Goal: Task Accomplishment & Management: Use online tool/utility

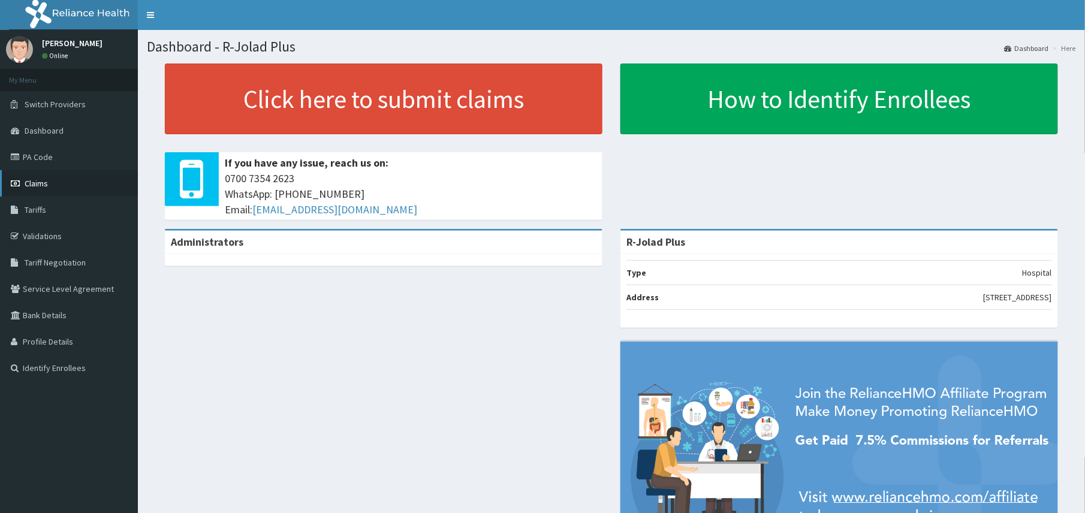
click at [38, 180] on span "Claims" at bounding box center [36, 183] width 23 height 11
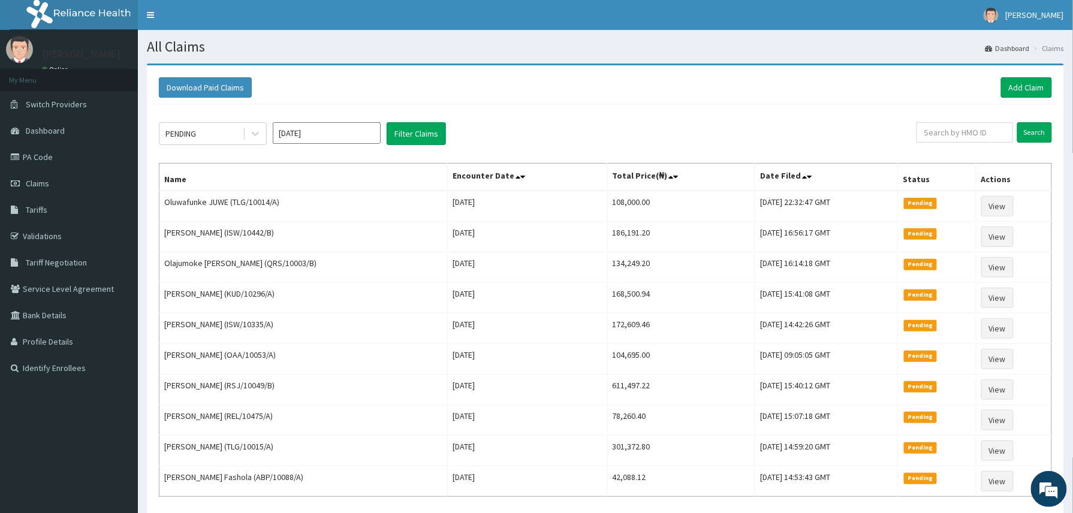
click at [863, 108] on div "PENDING Oct 2025 Filter Claims Search Name Encounter Date Total Price(₦) Date F…" at bounding box center [605, 325] width 905 height 443
click at [978, 138] on input "text" at bounding box center [964, 132] width 96 height 20
paste input "MEL/10115/E"
click at [1017, 122] on input "Search" at bounding box center [1034, 132] width 35 height 20
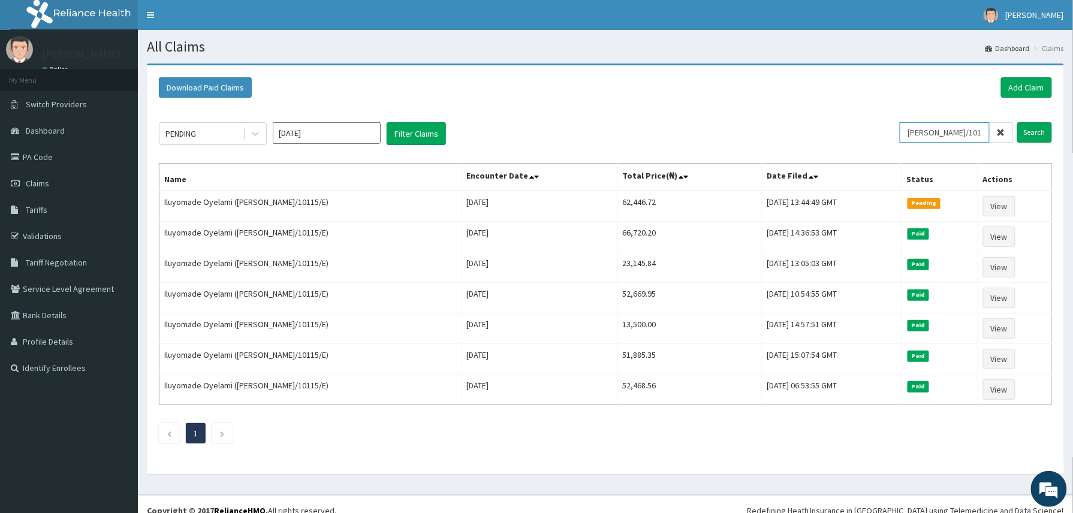
drag, startPoint x: 966, startPoint y: 131, endPoint x: 732, endPoint y: 118, distance: 234.0
click at [732, 118] on div "PENDING Oct 2025 Filter Claims MEL/10115/E Search Name Encounter Date Total Pri…" at bounding box center [605, 279] width 905 height 351
paste input "C"
click at [1017, 122] on input "Search" at bounding box center [1034, 132] width 35 height 20
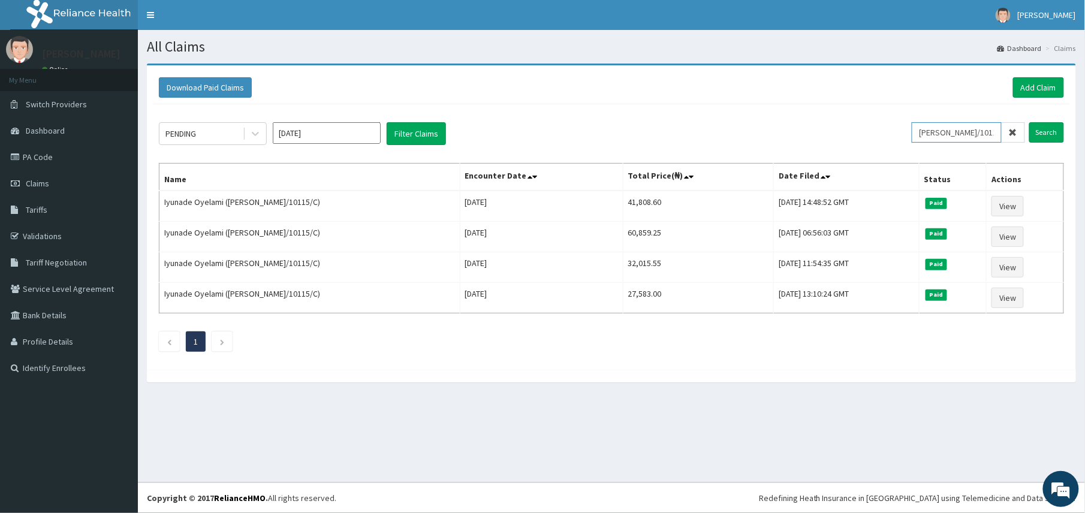
drag, startPoint x: 995, startPoint y: 127, endPoint x: 839, endPoint y: 113, distance: 155.8
click at [839, 113] on div "PENDING Oct 2025 Filter Claims MEL/10115/C Search Name Encounter Date Total Pri…" at bounding box center [611, 233] width 917 height 259
paste input "A"
click at [1029, 122] on input "Search" at bounding box center [1046, 132] width 35 height 20
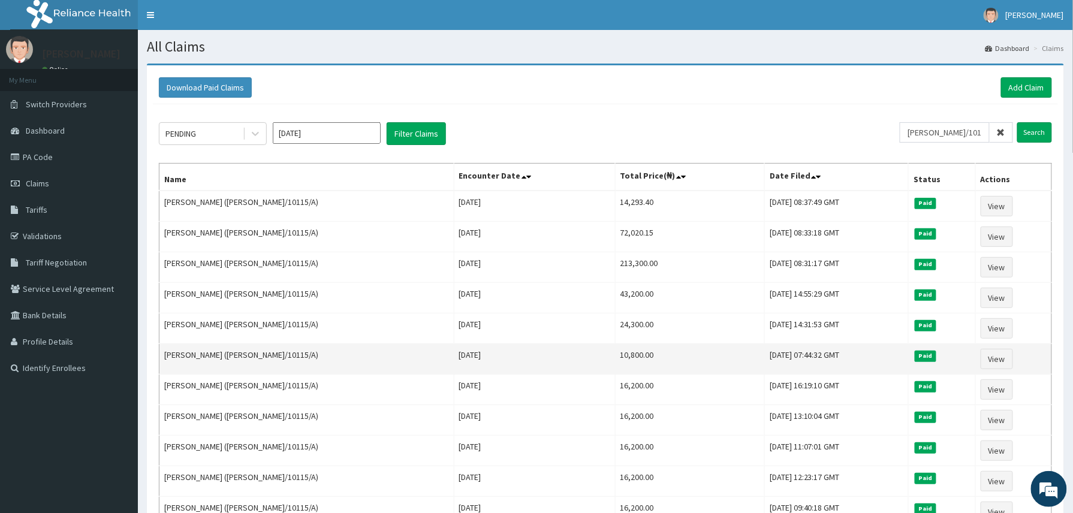
click at [454, 364] on td "Tue Jul 15 2025" at bounding box center [534, 359] width 161 height 31
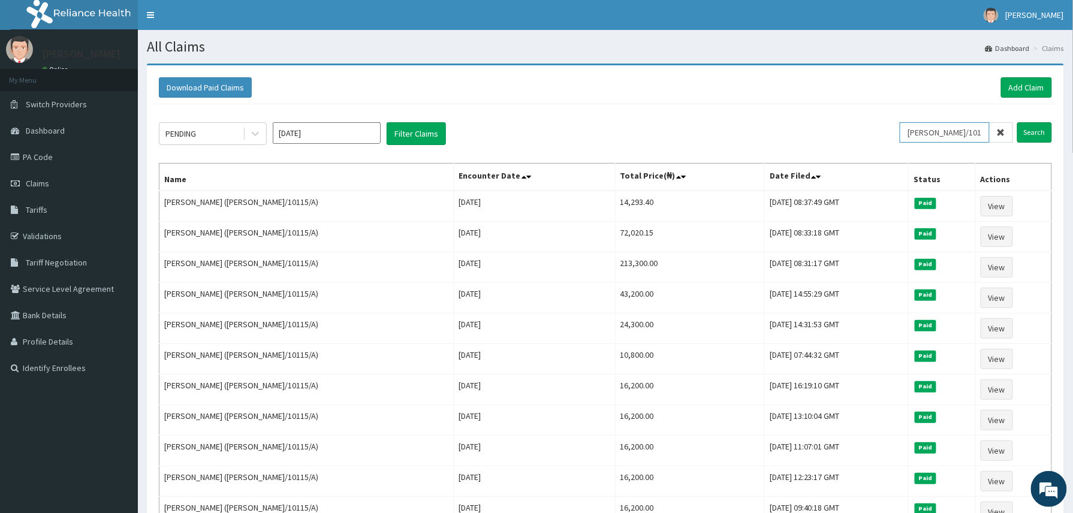
drag, startPoint x: 963, startPoint y: 135, endPoint x: 739, endPoint y: 153, distance: 224.9
click at [739, 153] on div "PENDING Oct 2025 Filter Claims MEL/10115/A Search Name Encounter Date Total Pri…" at bounding box center [605, 447] width 905 height 687
paste input "D"
type input "MEL/10115/D"
click at [1017, 122] on input "Search" at bounding box center [1034, 132] width 35 height 20
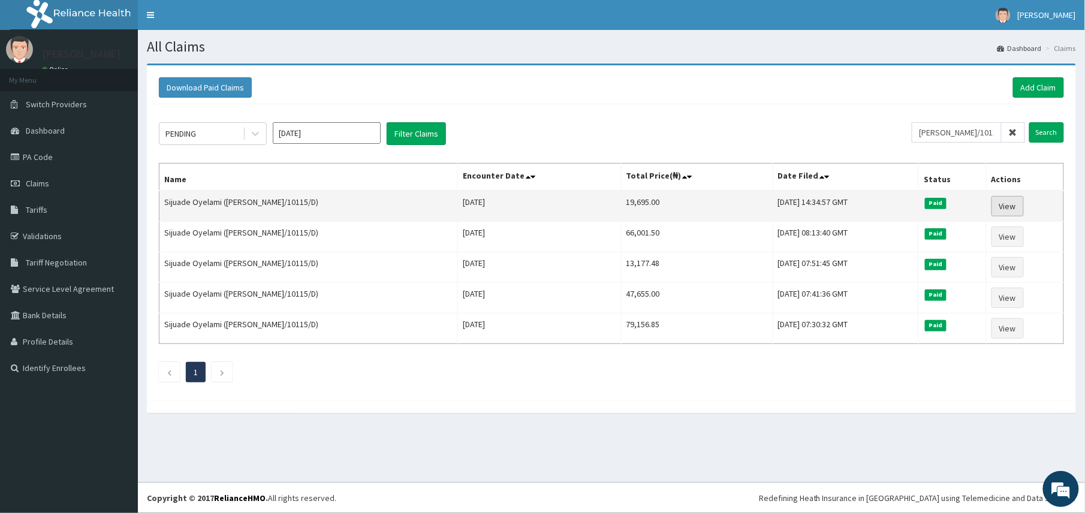
click at [1005, 210] on link "View" at bounding box center [1007, 206] width 32 height 20
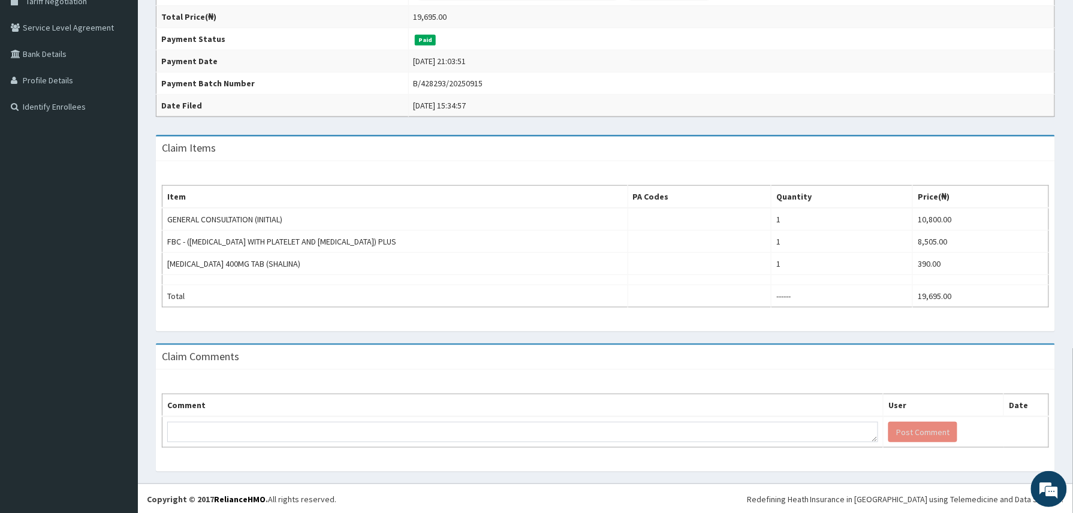
scroll to position [267, 0]
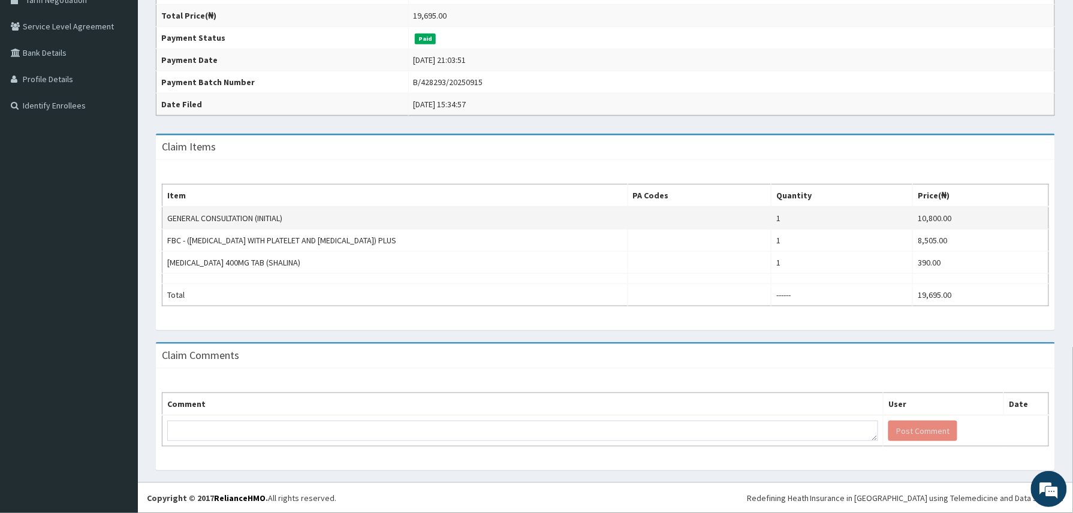
click at [548, 225] on td "GENERAL CONSULTATION (INITIAL)" at bounding box center [395, 218] width 466 height 23
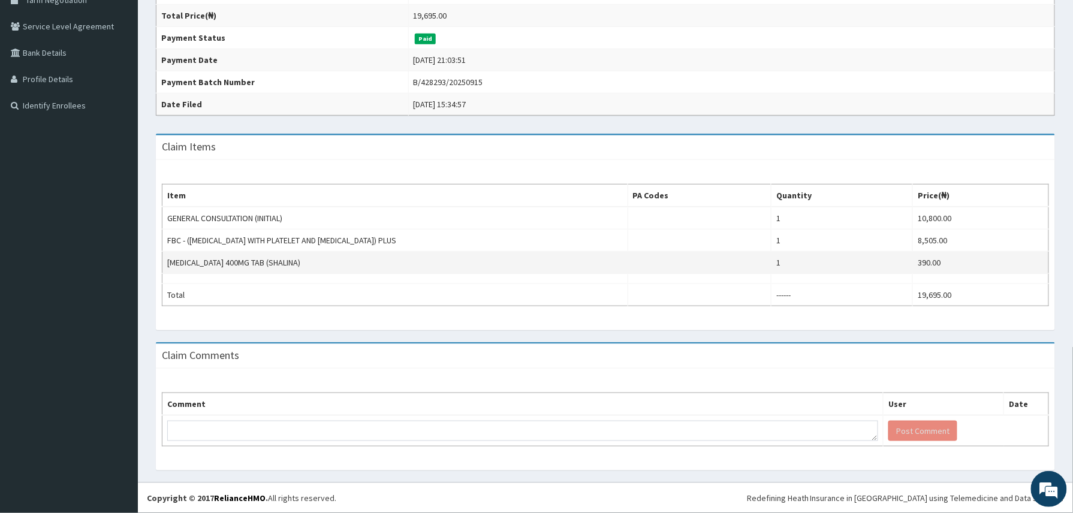
click at [478, 262] on td "ALBENDAZOLE 400MG TAB (SHALINA)" at bounding box center [395, 263] width 466 height 22
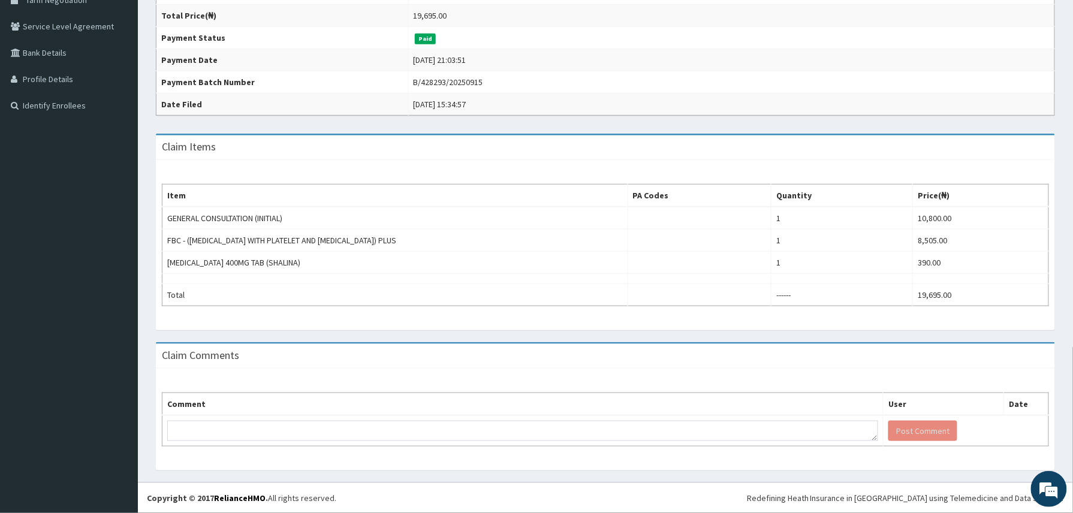
click at [617, 22] on td "19,695.00" at bounding box center [731, 16] width 646 height 22
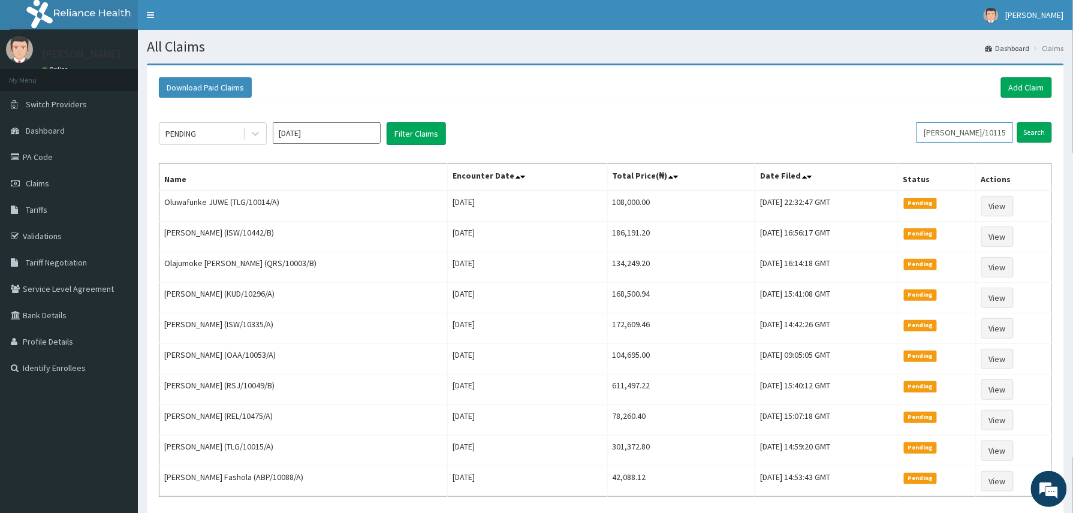
drag, startPoint x: 985, startPoint y: 138, endPoint x: 781, endPoint y: 147, distance: 203.9
click at [781, 147] on div "PENDING Oct 2025 Filter Claims MEL/10115/D Search Name Encounter Date Total Pri…" at bounding box center [605, 325] width 905 height 443
paste input "REL/10254/A"
click at [1017, 122] on input "Search" at bounding box center [1034, 132] width 35 height 20
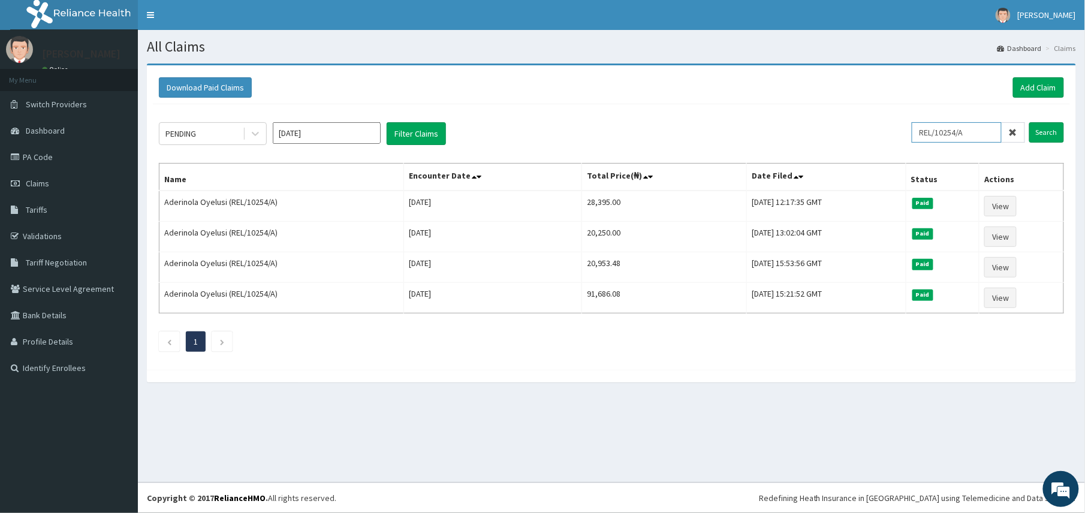
drag, startPoint x: 969, startPoint y: 132, endPoint x: 818, endPoint y: 121, distance: 150.8
click at [818, 121] on div "PENDING Oct 2025 Filter Claims REL/10254/A Search Name Encounter Date Total Pri…" at bounding box center [611, 233] width 917 height 259
paste input "ABP/10132"
click at [1029, 122] on input "Search" at bounding box center [1046, 132] width 35 height 20
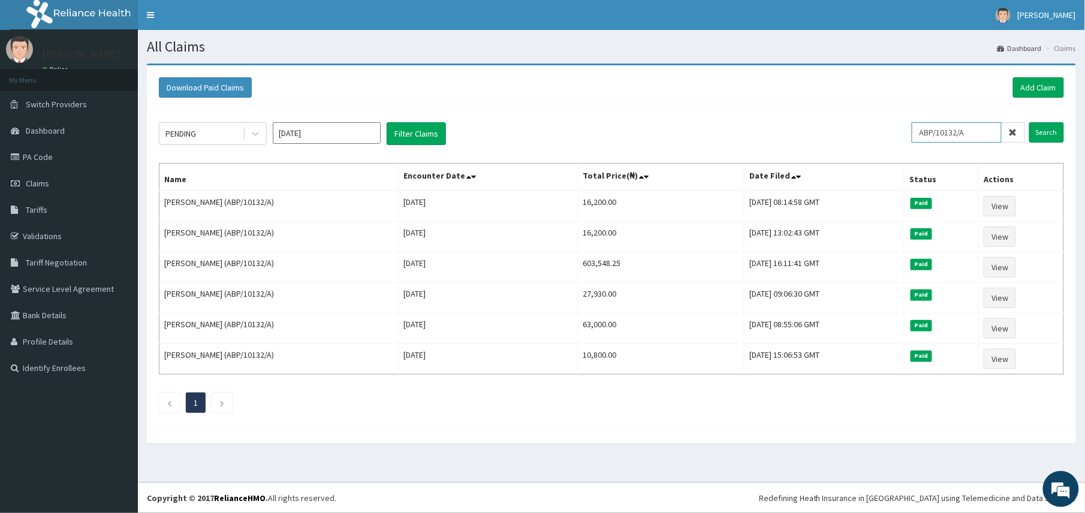
drag, startPoint x: 981, startPoint y: 135, endPoint x: 770, endPoint y: 135, distance: 211.5
click at [770, 135] on div "PENDING Oct 2025 Filter Claims ABP/10132/A Search" at bounding box center [611, 133] width 905 height 23
paste input "RCI/10003"
click at [1029, 122] on input "Search" at bounding box center [1046, 132] width 35 height 20
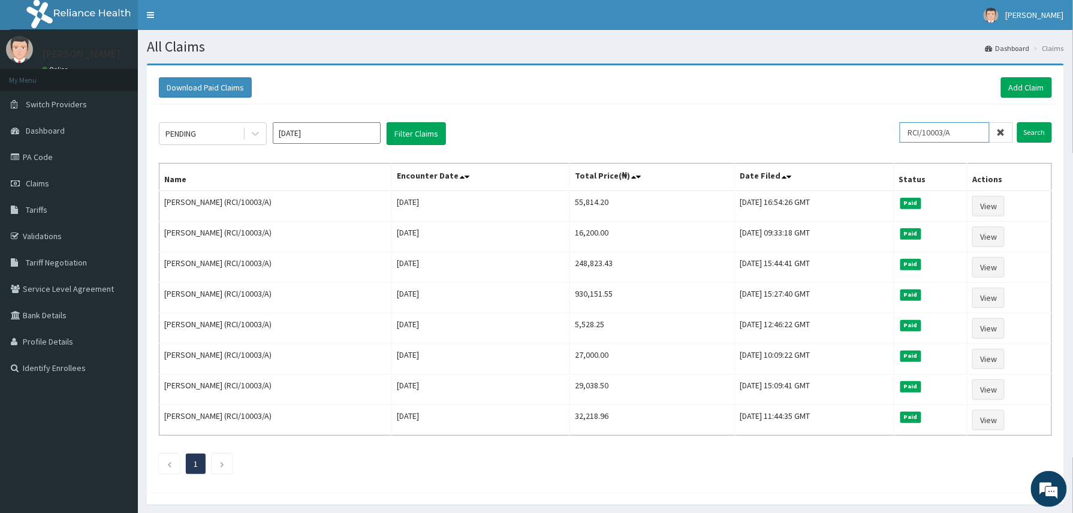
drag, startPoint x: 965, startPoint y: 135, endPoint x: 812, endPoint y: 142, distance: 152.4
click at [812, 142] on div "PENDING Oct 2025 Filter Claims RCI/10003/A Search" at bounding box center [605, 133] width 893 height 23
paste input "E"
click at [1017, 122] on input "Search" at bounding box center [1034, 132] width 35 height 20
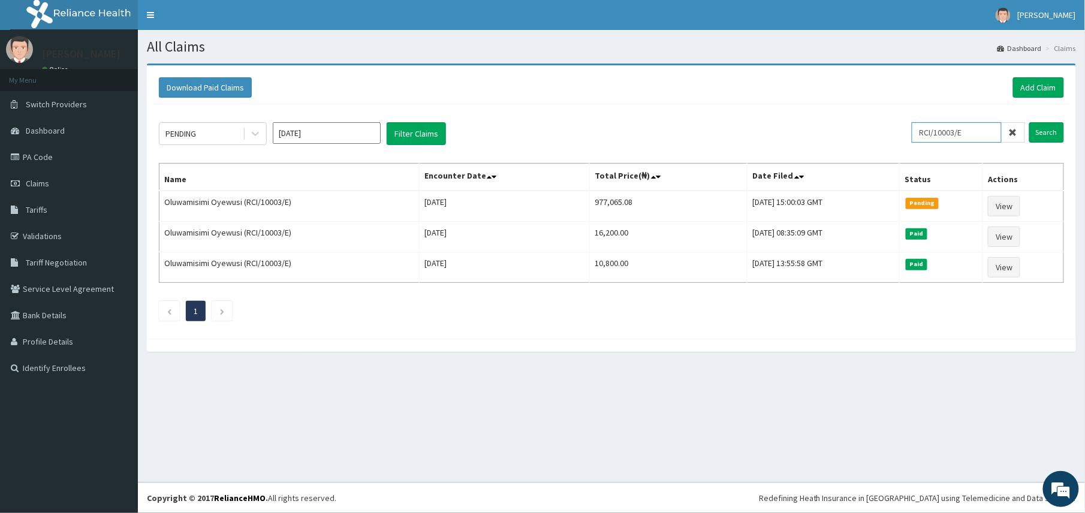
drag, startPoint x: 974, startPoint y: 140, endPoint x: 832, endPoint y: 105, distance: 146.2
click at [832, 105] on div "PENDING Oct 2025 Filter Claims RCI/10003/E Search Name Encounter Date Total Pri…" at bounding box center [611, 218] width 917 height 229
paste input "WML/10141/A"
click at [1029, 122] on input "Search" at bounding box center [1046, 132] width 35 height 20
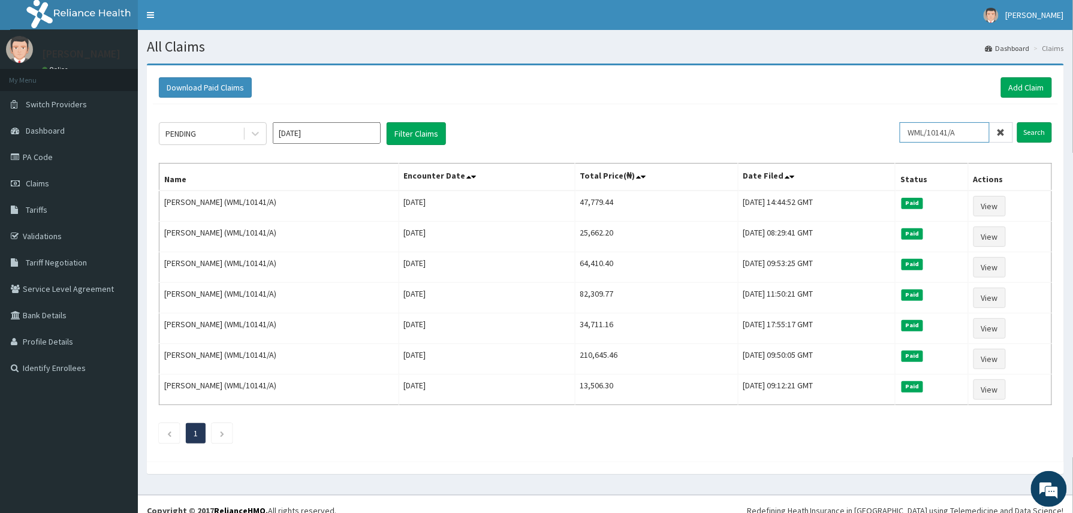
drag, startPoint x: 974, startPoint y: 137, endPoint x: 783, endPoint y: 137, distance: 191.7
click at [783, 137] on div "PENDING Oct 2025 Filter Claims WML/10141/A Search" at bounding box center [605, 133] width 893 height 23
paste input "TBW/10007"
type input "TBW/10007/A"
click at [1017, 122] on input "Search" at bounding box center [1034, 132] width 35 height 20
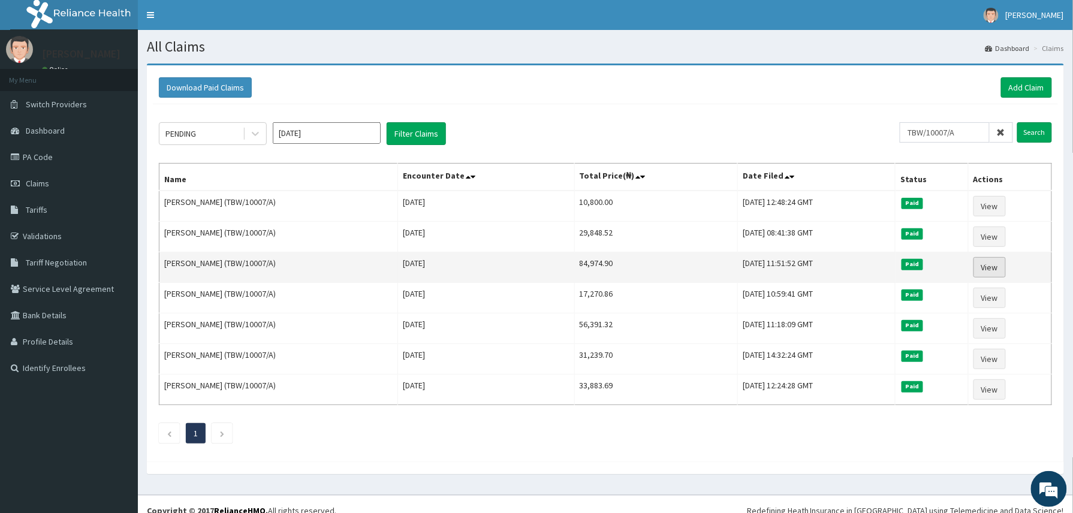
click at [983, 274] on link "View" at bounding box center [989, 267] width 32 height 20
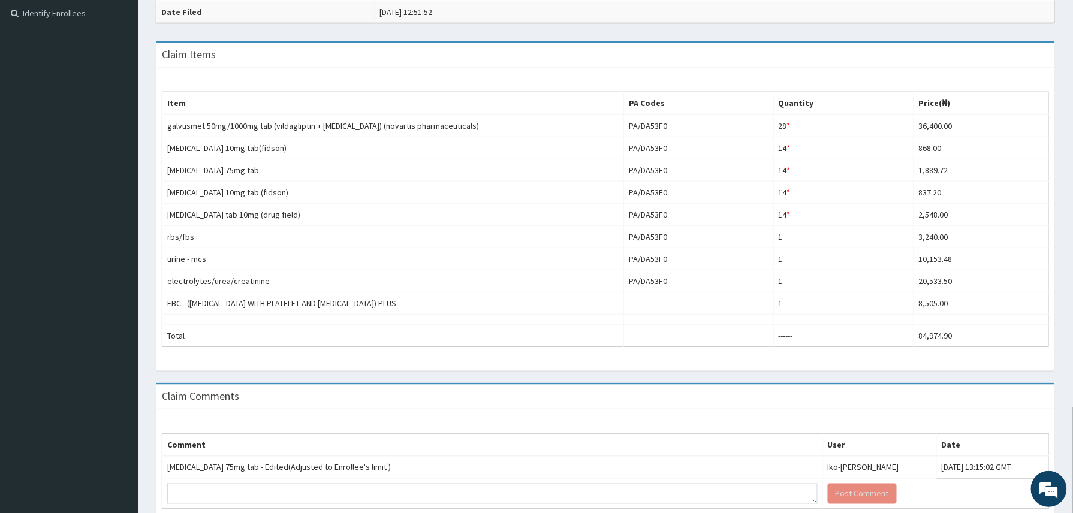
scroll to position [353, 0]
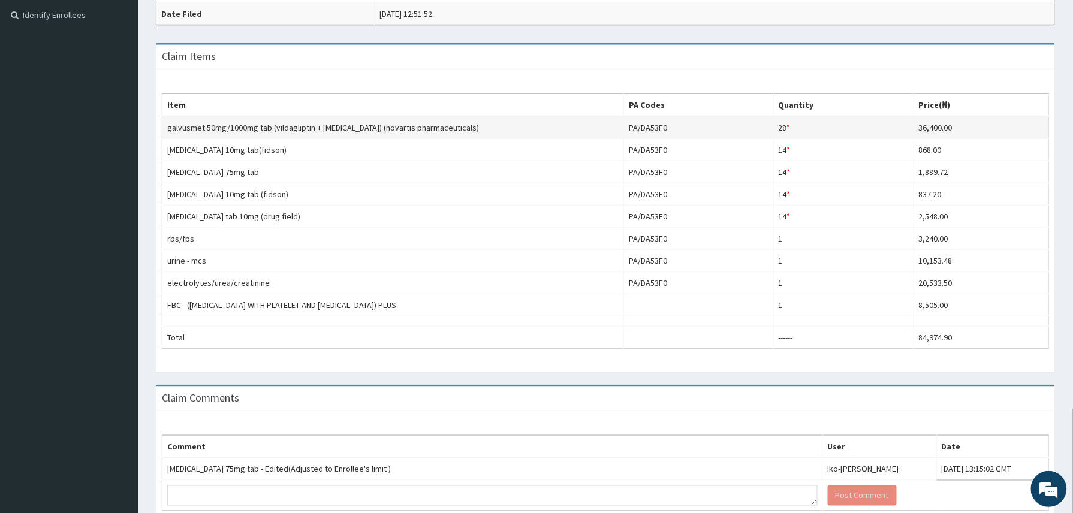
click at [522, 132] on td "galvusmet 50mg/1000mg tab (vildagliptin + metformin) (novartis pharmaceuticals)" at bounding box center [392, 127] width 461 height 23
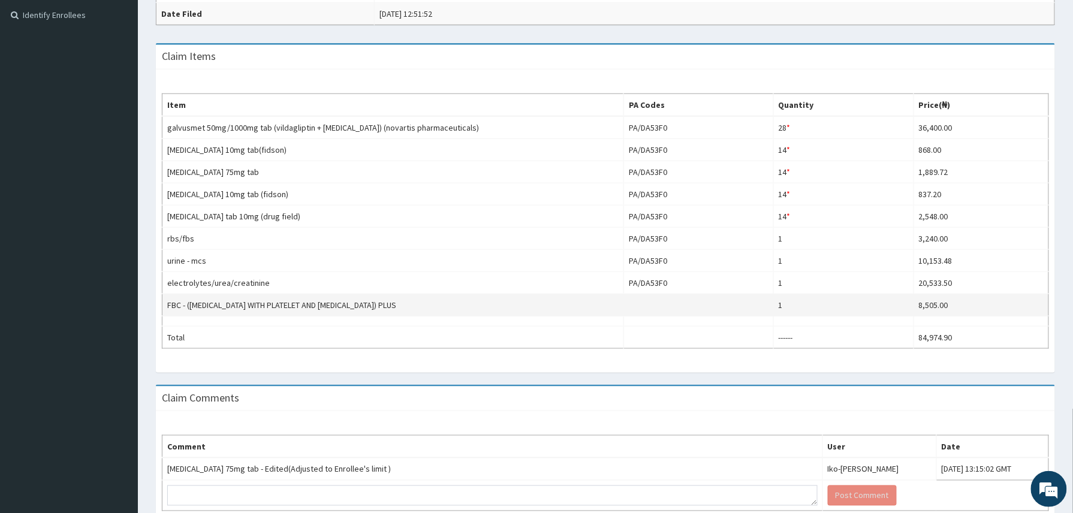
click at [622, 302] on td "FBC - (FULL BLOOD COUNT WITH PLATELET AND RED CELL INDICES) PLUS" at bounding box center [392, 305] width 461 height 22
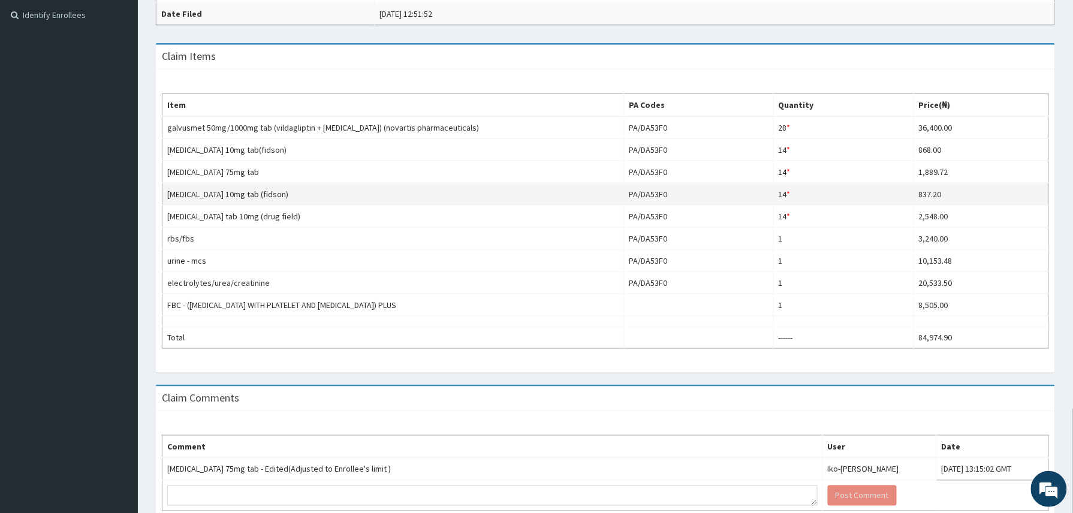
click at [497, 194] on td "lisinopril 10mg tab (fidson)" at bounding box center [392, 194] width 461 height 22
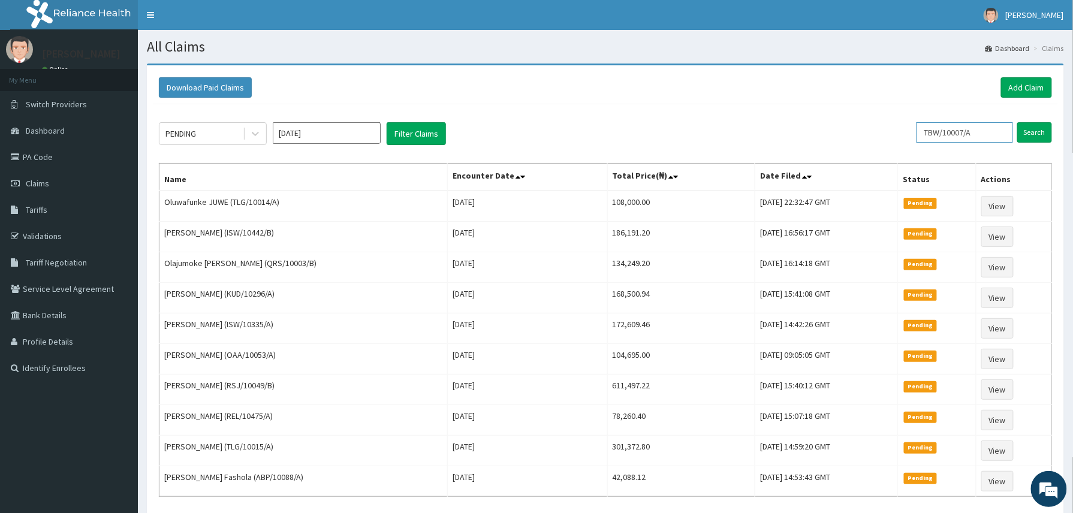
drag, startPoint x: 996, startPoint y: 134, endPoint x: 895, endPoint y: 128, distance: 100.9
click at [895, 128] on div "PENDING [DATE] Filter Claims TBW/10007/A Search" at bounding box center [605, 133] width 893 height 23
paste input "ISW/10486"
click at [1017, 122] on input "Search" at bounding box center [1034, 132] width 35 height 20
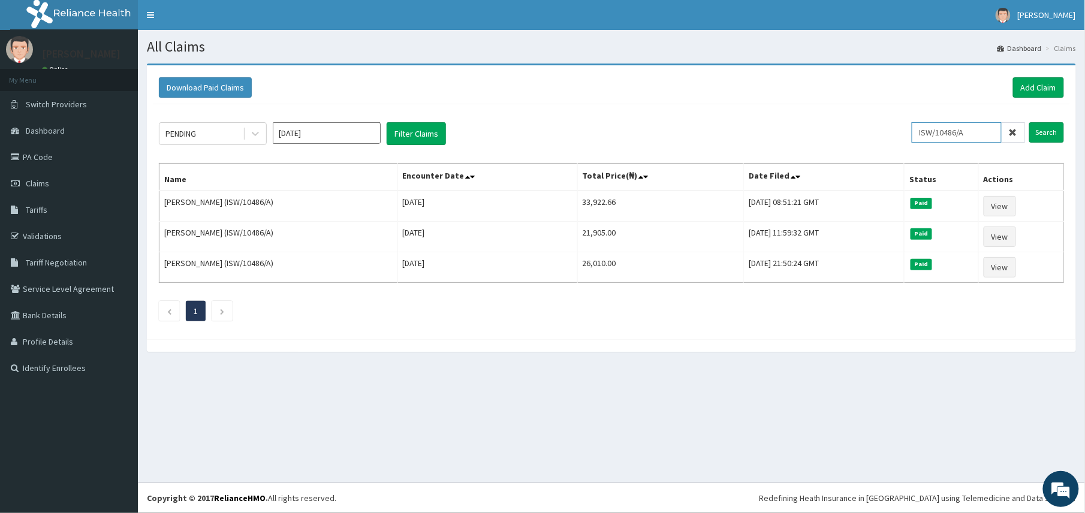
drag, startPoint x: 973, startPoint y: 135, endPoint x: 845, endPoint y: 142, distance: 128.4
click at [845, 142] on div "PENDING [DATE] Filter Claims ISW/10486/A Search" at bounding box center [611, 133] width 905 height 23
paste input "EEZ/10005"
click at [1029, 122] on input "Search" at bounding box center [1046, 132] width 35 height 20
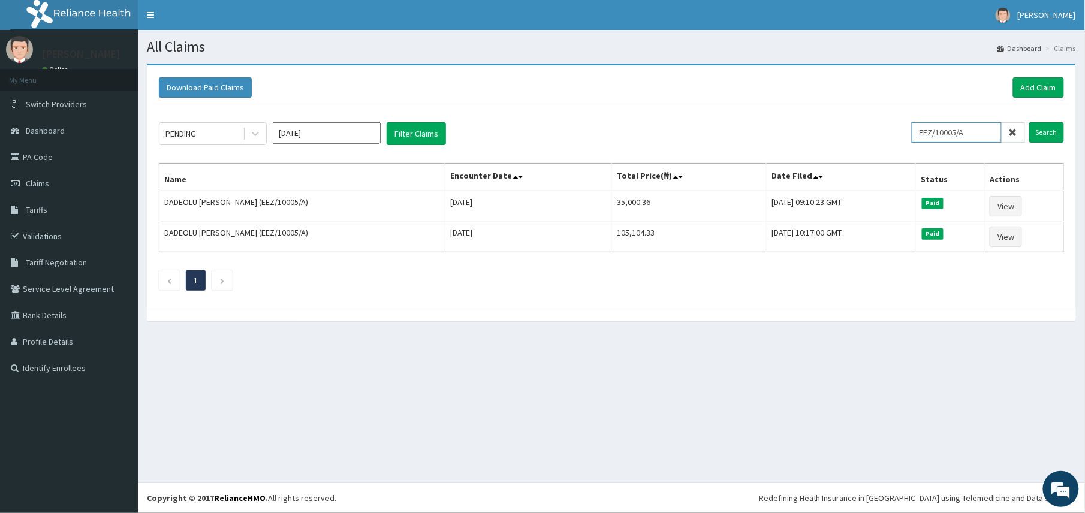
drag, startPoint x: 974, startPoint y: 133, endPoint x: 820, endPoint y: 142, distance: 154.3
click at [820, 142] on div "PENDING [DATE] Filter Claims EEZ/10005/A Search" at bounding box center [611, 133] width 905 height 23
paste input "4"
type input "EEZ/10004/A"
click at [1029, 122] on input "Search" at bounding box center [1046, 132] width 35 height 20
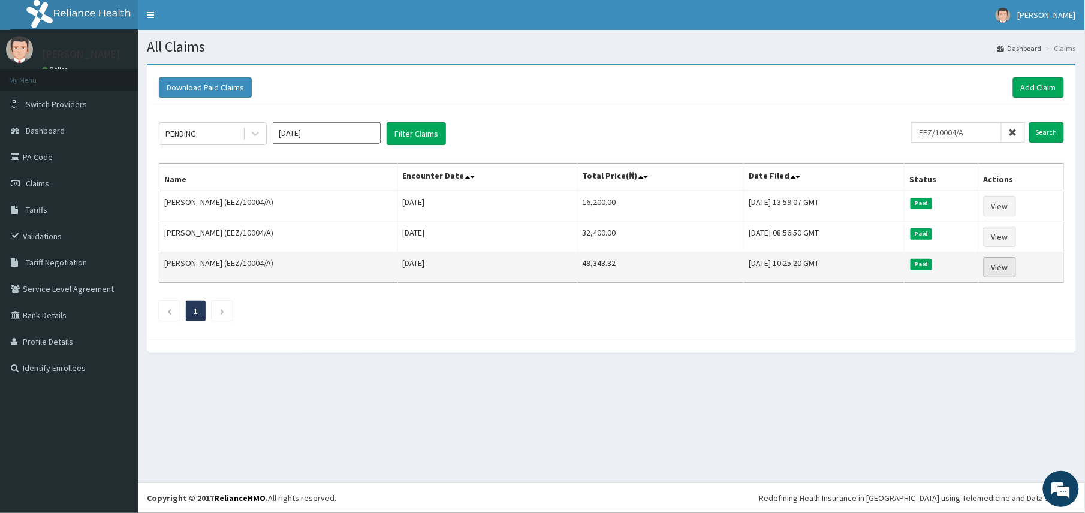
click at [1007, 267] on link "View" at bounding box center [999, 267] width 32 height 20
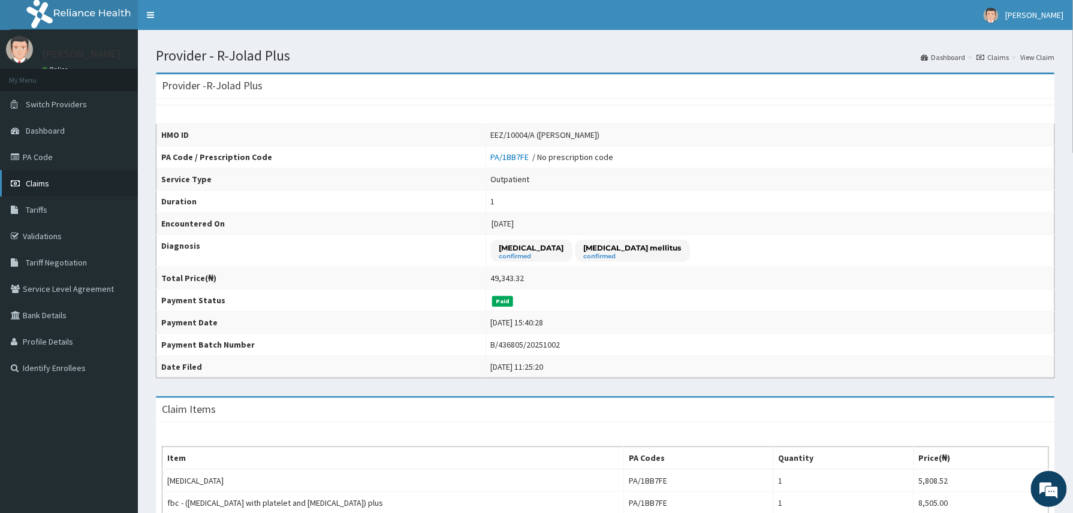
click at [40, 173] on link "Claims" at bounding box center [69, 183] width 138 height 26
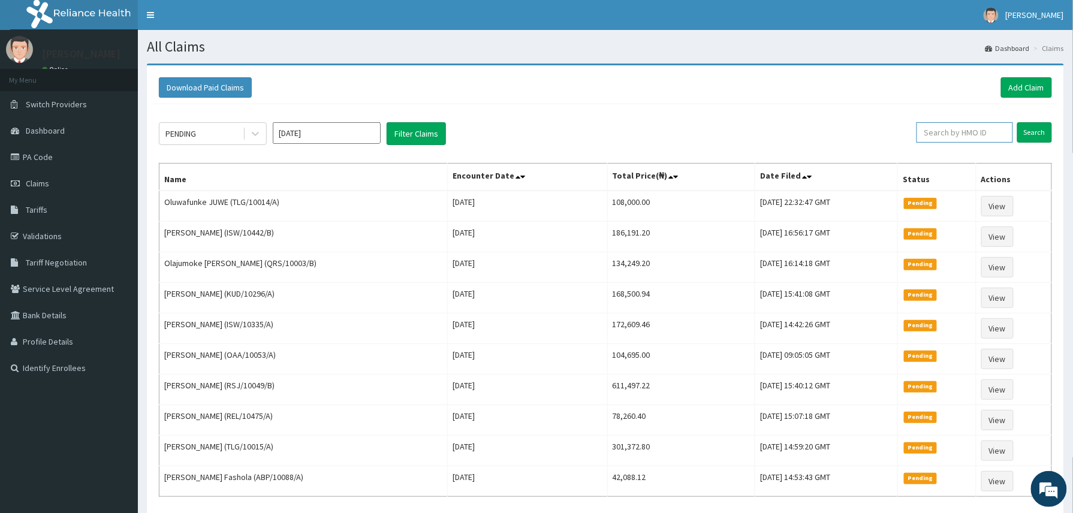
click at [935, 133] on input "text" at bounding box center [964, 132] width 96 height 20
paste input "ISW/10230/C"
click at [1017, 122] on input "Search" at bounding box center [1034, 132] width 35 height 20
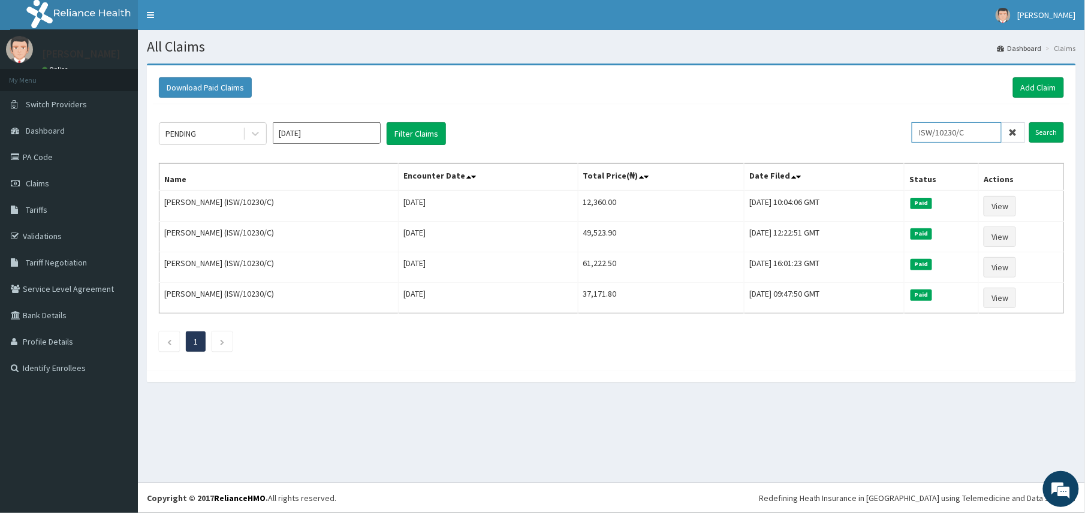
drag, startPoint x: 983, startPoint y: 132, endPoint x: 770, endPoint y: 120, distance: 213.0
click at [770, 120] on div "PENDING [DATE] Filter Claims ISW/10230/C Search Name Encounter Date Total Price…" at bounding box center [611, 233] width 917 height 259
paste input "RSJ/10095/A"
click at [1029, 122] on input "Search" at bounding box center [1046, 132] width 35 height 20
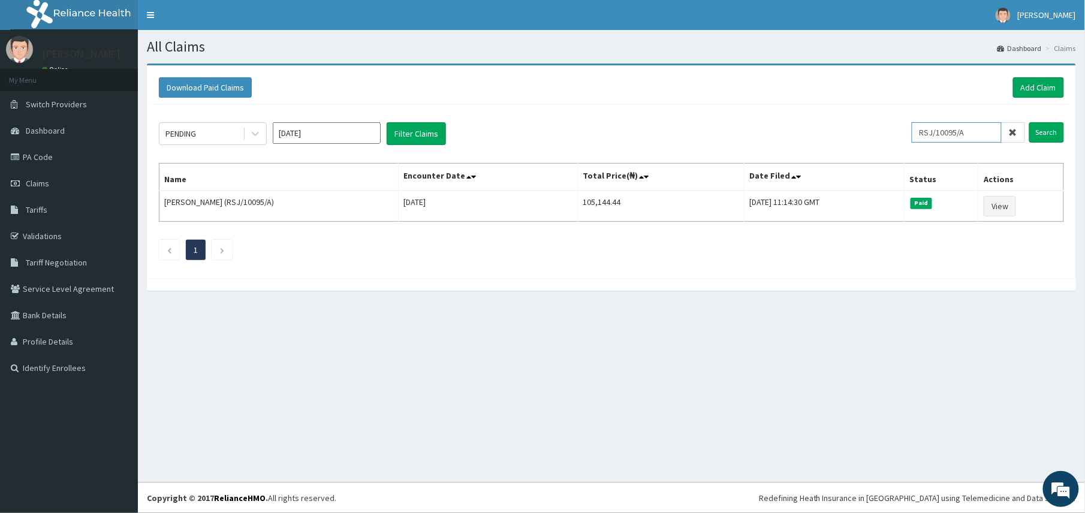
drag, startPoint x: 983, startPoint y: 132, endPoint x: 808, endPoint y: 130, distance: 174.4
click at [808, 130] on div "PENDING [DATE] Filter Claims RSJ/10095/A Search" at bounding box center [611, 133] width 905 height 23
paste input "SNK/10017"
click at [1029, 122] on input "Search" at bounding box center [1046, 132] width 35 height 20
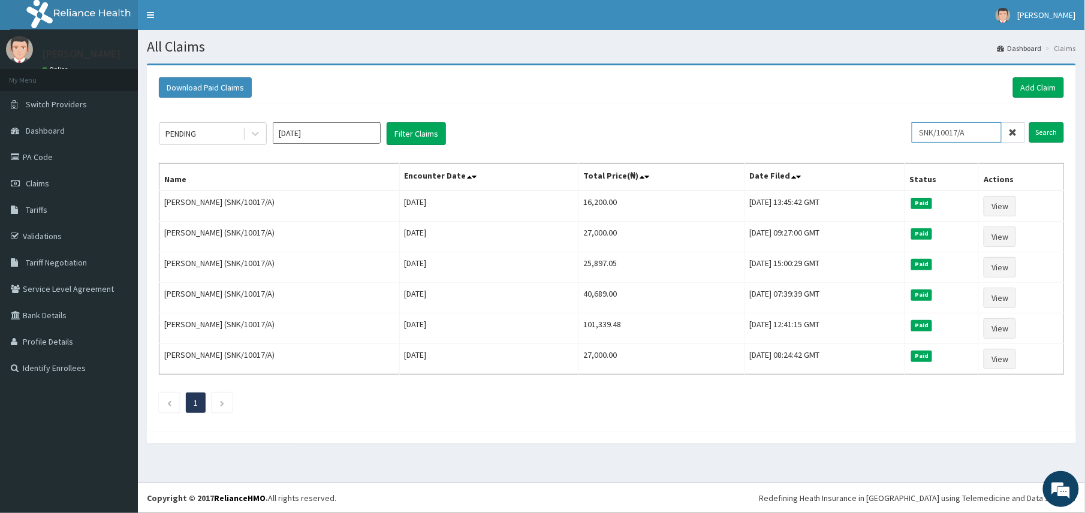
drag, startPoint x: 977, startPoint y: 132, endPoint x: 760, endPoint y: 134, distance: 216.3
click at [760, 134] on div "PENDING [DATE] Filter Claims SNK/10017/A Search" at bounding box center [611, 133] width 905 height 23
paste input "KAT/10015/E"
click at [1029, 122] on input "Search" at bounding box center [1046, 132] width 35 height 20
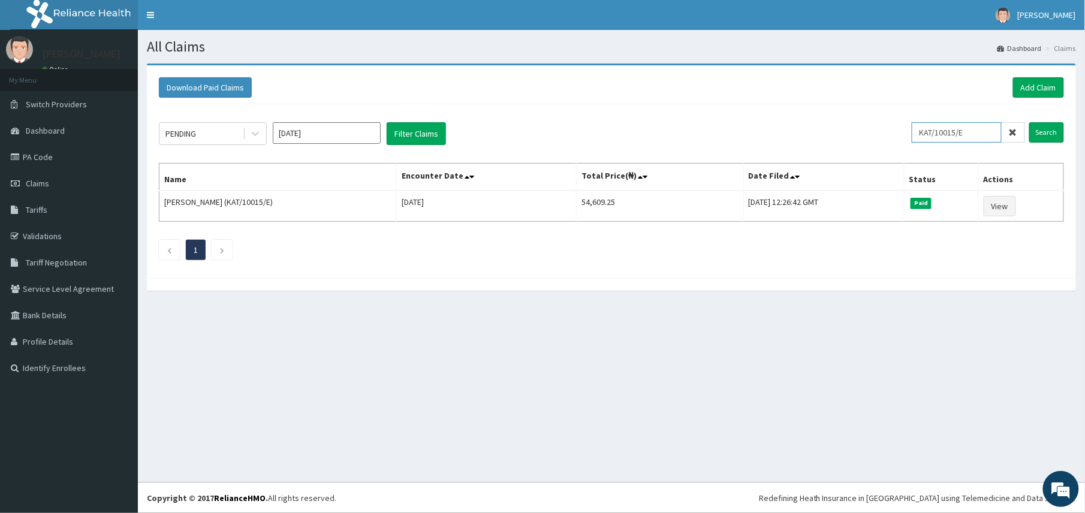
drag, startPoint x: 975, startPoint y: 138, endPoint x: 820, endPoint y: 125, distance: 156.3
click at [820, 125] on div "PENDING [DATE] Filter Claims KAT/10015/E Search" at bounding box center [611, 133] width 905 height 23
paste input "PES/10148/C"
click at [1029, 122] on input "Search" at bounding box center [1046, 132] width 35 height 20
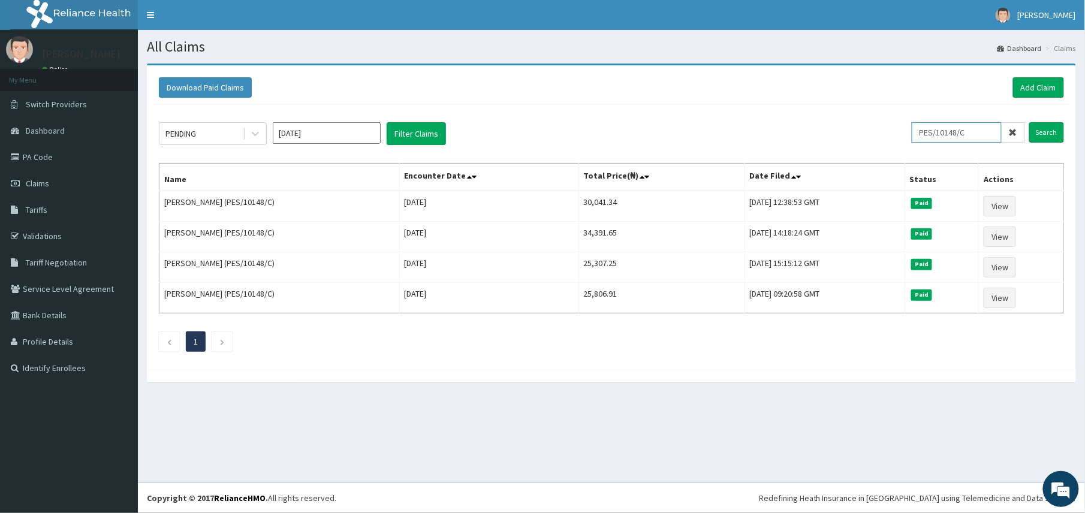
drag, startPoint x: 985, startPoint y: 133, endPoint x: 760, endPoint y: 128, distance: 224.8
click at [760, 128] on div "PENDING [DATE] Filter Claims PES/10148/C Search" at bounding box center [611, 133] width 905 height 23
paste input "B"
click at [1029, 122] on input "Search" at bounding box center [1046, 132] width 35 height 20
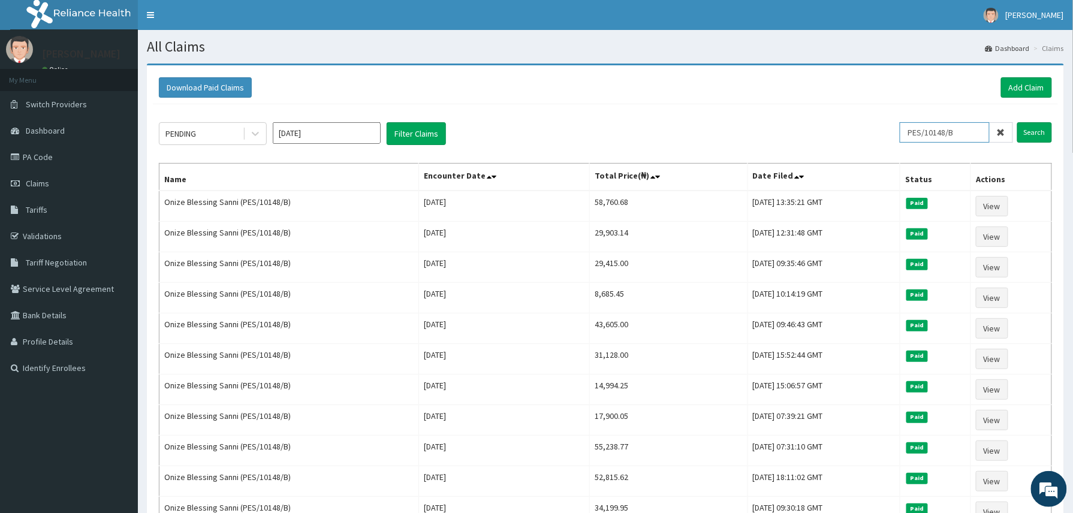
drag, startPoint x: 962, startPoint y: 133, endPoint x: 810, endPoint y: 125, distance: 152.4
click at [810, 125] on div "PENDING [DATE] Filter Claims PES/10148/B Search" at bounding box center [605, 133] width 893 height 23
paste input "YD/10037/A"
click at [1017, 122] on input "Search" at bounding box center [1034, 132] width 35 height 20
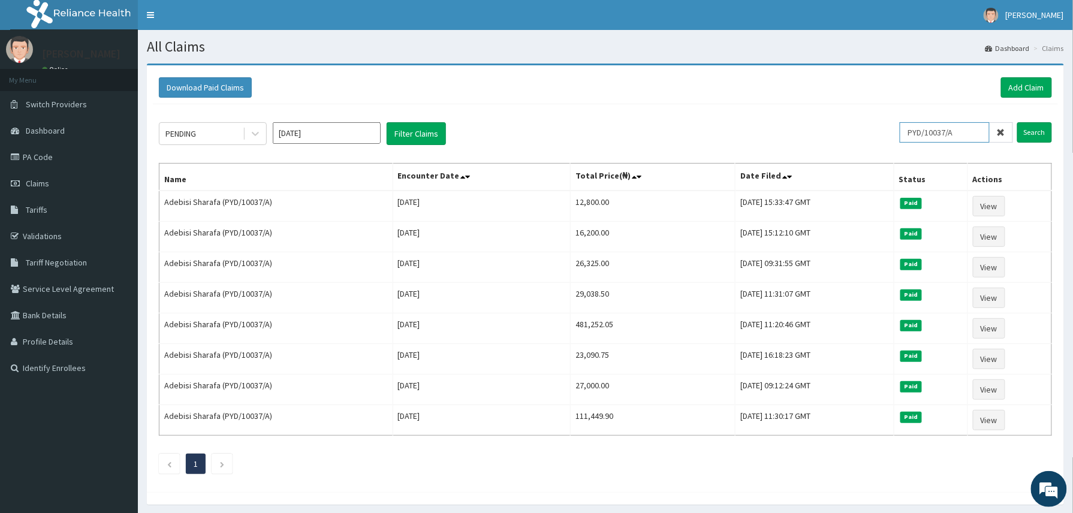
drag, startPoint x: 962, startPoint y: 135, endPoint x: 793, endPoint y: 126, distance: 169.2
click at [793, 126] on div "PENDING [DATE] Filter Claims PYD/10037/A Search" at bounding box center [605, 133] width 893 height 23
paste input "SNK/10012/A"
click at [1017, 122] on input "Search" at bounding box center [1034, 132] width 35 height 20
drag, startPoint x: 969, startPoint y: 137, endPoint x: 760, endPoint y: 135, distance: 208.5
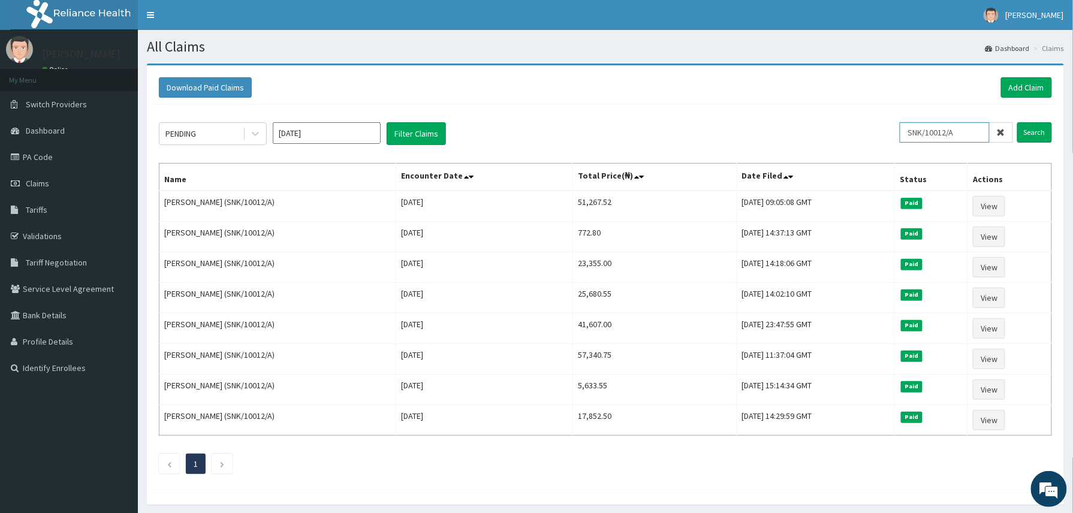
click at [760, 135] on div "PENDING [DATE] Filter Claims SNK/10012/A Search" at bounding box center [605, 133] width 893 height 23
paste input "B"
type input "SNK/10012/B"
click at [1017, 122] on input "Search" at bounding box center [1034, 132] width 35 height 20
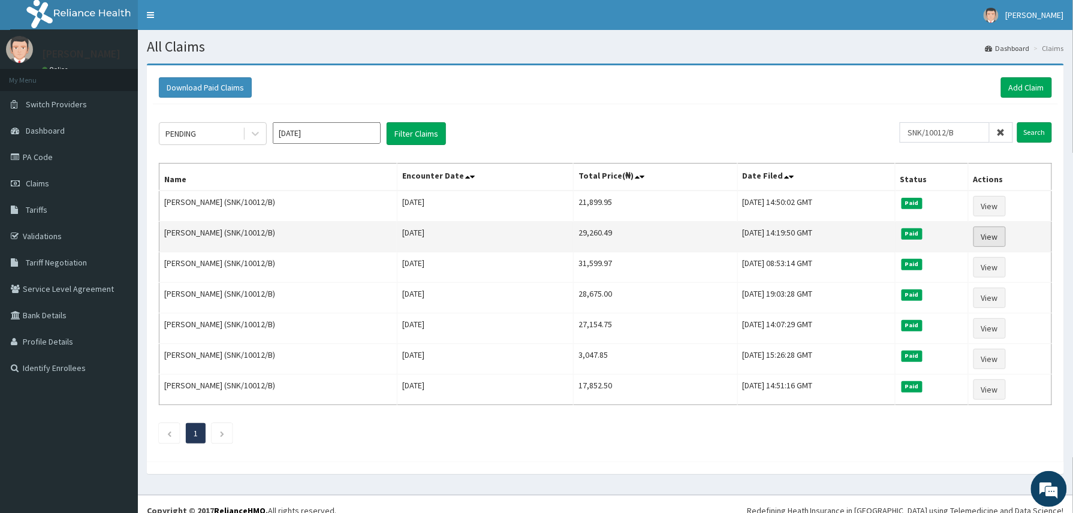
click at [995, 231] on link "View" at bounding box center [989, 236] width 32 height 20
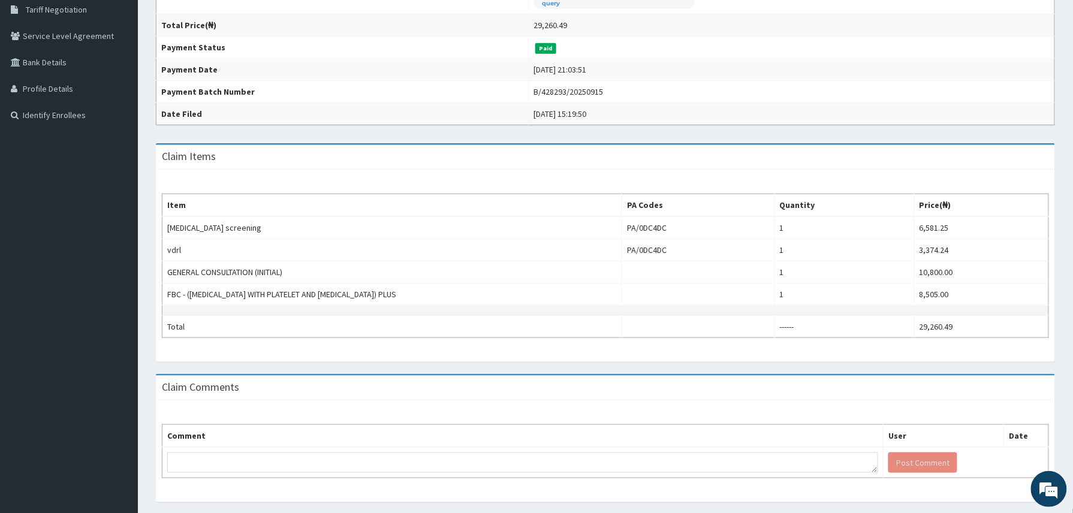
click at [572, 314] on td at bounding box center [392, 311] width 460 height 10
click at [585, 157] on div "Claim Items" at bounding box center [605, 157] width 899 height 25
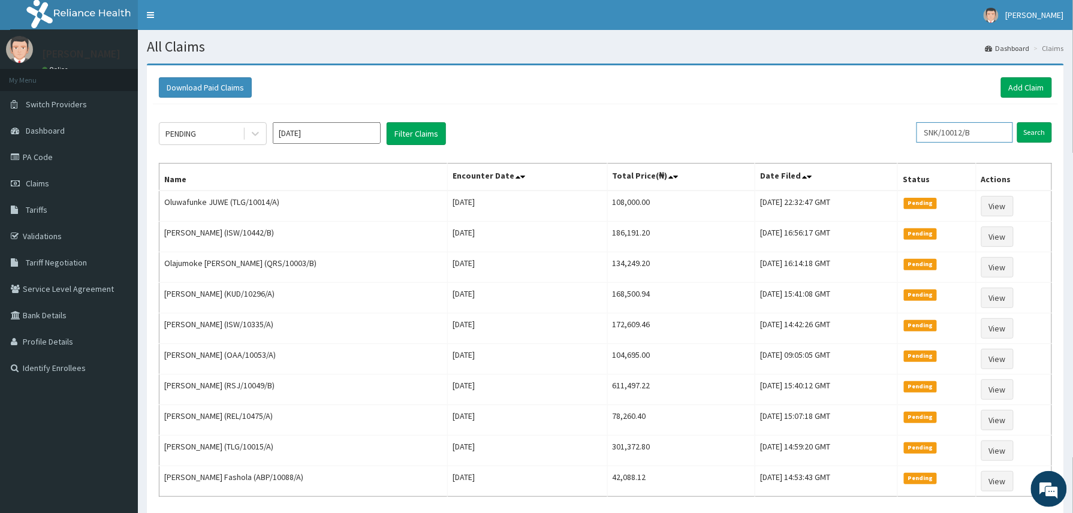
drag, startPoint x: 990, startPoint y: 135, endPoint x: 849, endPoint y: 140, distance: 141.5
click at [849, 140] on div "PENDING Oct 2025 Filter Claims SNK/10012/B Search" at bounding box center [605, 133] width 893 height 23
paste input "GBM/10028/C"
click at [1017, 122] on input "Search" at bounding box center [1034, 132] width 35 height 20
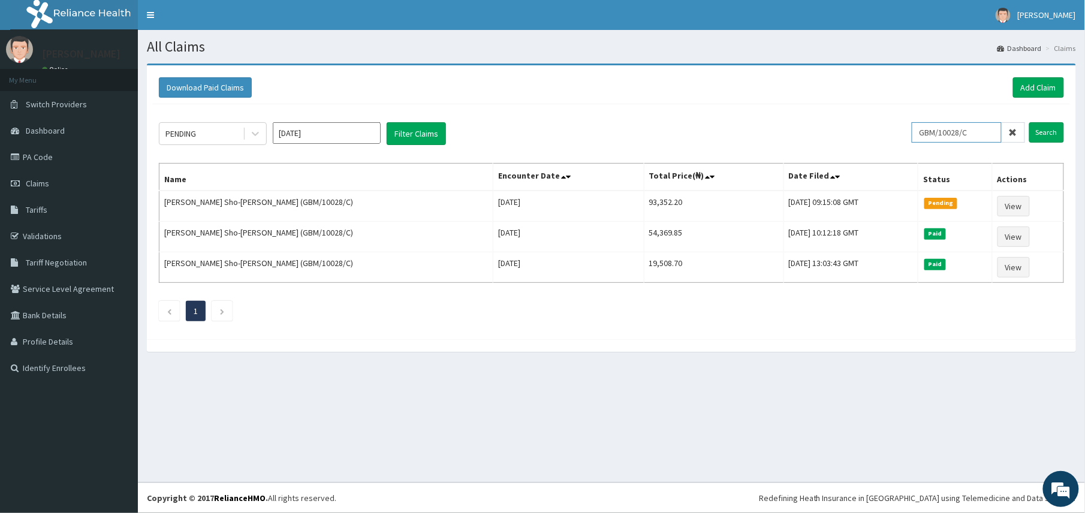
drag, startPoint x: 987, startPoint y: 135, endPoint x: 754, endPoint y: 140, distance: 233.7
click at [754, 140] on div "PENDING Oct 2025 Filter Claims GBM/10028/C Search" at bounding box center [611, 133] width 905 height 23
paste input "B"
click at [1029, 122] on input "Search" at bounding box center [1046, 132] width 35 height 20
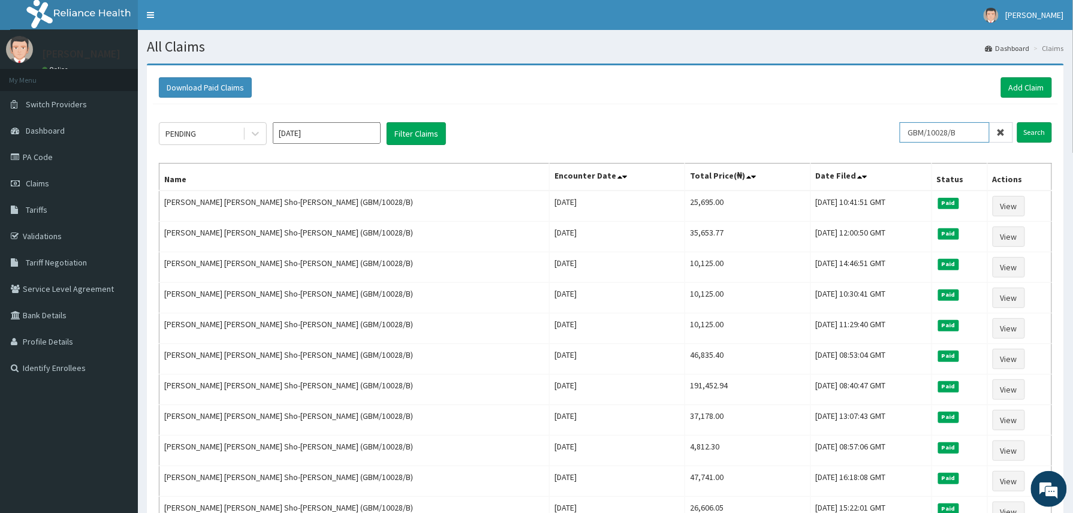
drag, startPoint x: 969, startPoint y: 137, endPoint x: 783, endPoint y: 116, distance: 188.2
click at [783, 116] on div "PENDING Oct 2025 Filter Claims GBM/10028/B Search Name Encounter Date Total Pri…" at bounding box center [605, 356] width 905 height 504
paste input "DGB/10065/A"
type input "DGB/10065/A"
click at [1017, 122] on input "Search" at bounding box center [1034, 132] width 35 height 20
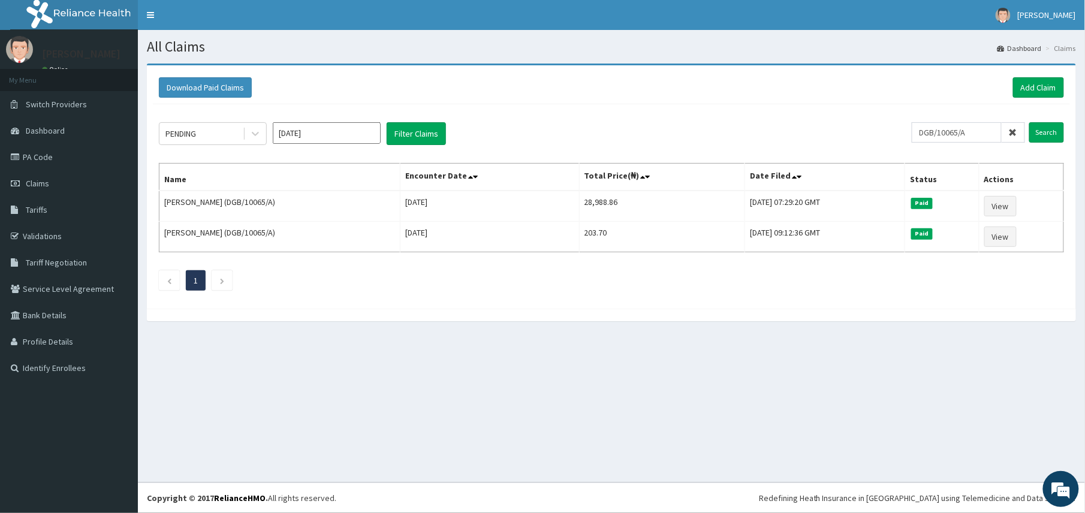
click at [428, 321] on div at bounding box center [611, 315] width 929 height 13
click at [255, 328] on div "Download Paid Claims Add Claim × Note you can only download claims within a max…" at bounding box center [611, 199] width 947 height 270
click at [1015, 135] on icon at bounding box center [1012, 132] width 8 height 8
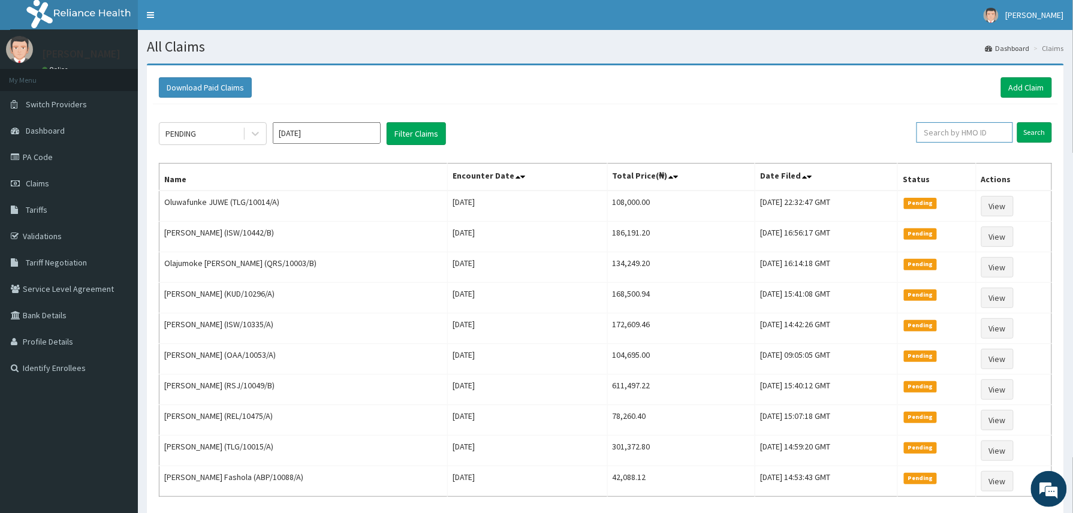
click at [950, 135] on input "text" at bounding box center [964, 132] width 96 height 20
paste input "DGB/10065/A"
click at [1017, 122] on input "Search" at bounding box center [1034, 132] width 35 height 20
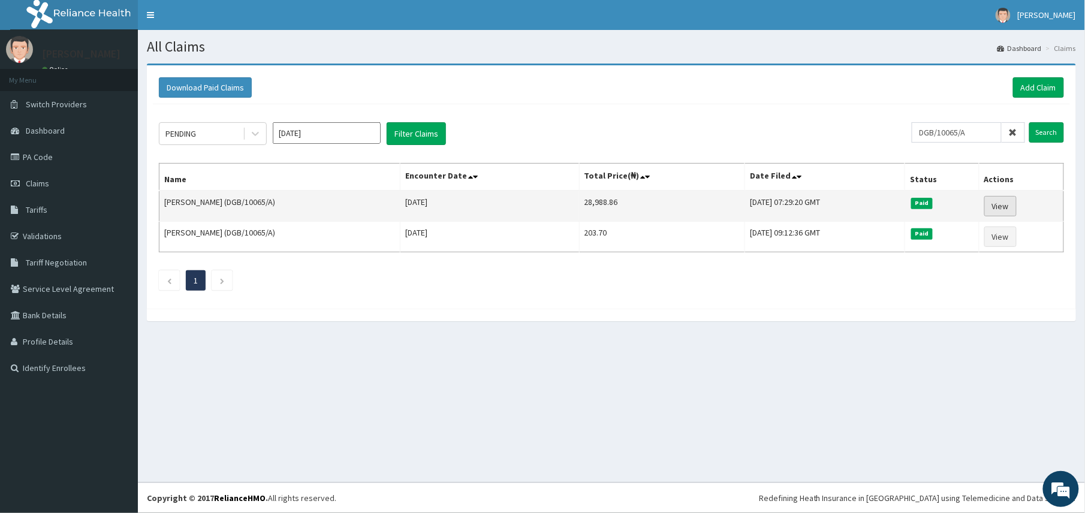
click at [1002, 209] on link "View" at bounding box center [1000, 206] width 32 height 20
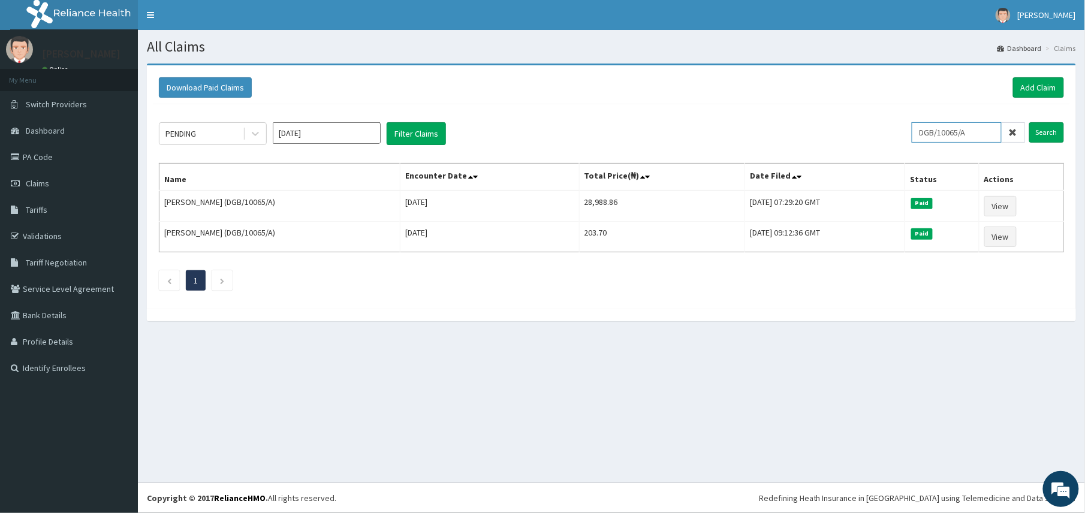
drag, startPoint x: 983, startPoint y: 133, endPoint x: 857, endPoint y: 137, distance: 125.9
click at [857, 137] on div "PENDING Oct 2025 Filter Claims DGB/10065/A Search" at bounding box center [611, 133] width 905 height 23
paste input "B"
click at [1029, 122] on input "Search" at bounding box center [1046, 132] width 35 height 20
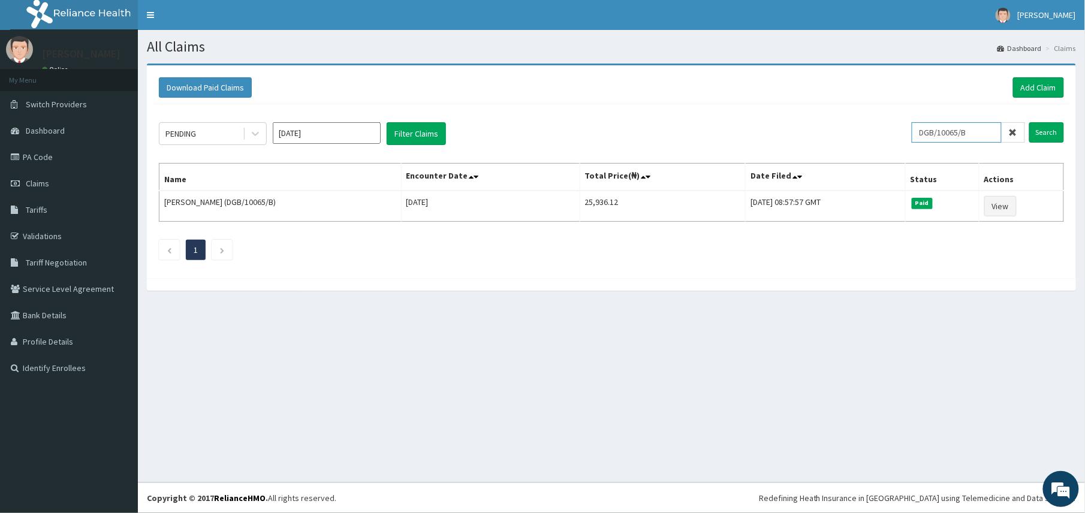
drag, startPoint x: 978, startPoint y: 129, endPoint x: 790, endPoint y: 125, distance: 188.2
click at [790, 125] on div "PENDING Oct 2025 Filter Claims DGB/10065/B Search" at bounding box center [611, 133] width 905 height 23
paste input "RSJ/10087/E"
click at [1029, 122] on input "Search" at bounding box center [1046, 132] width 35 height 20
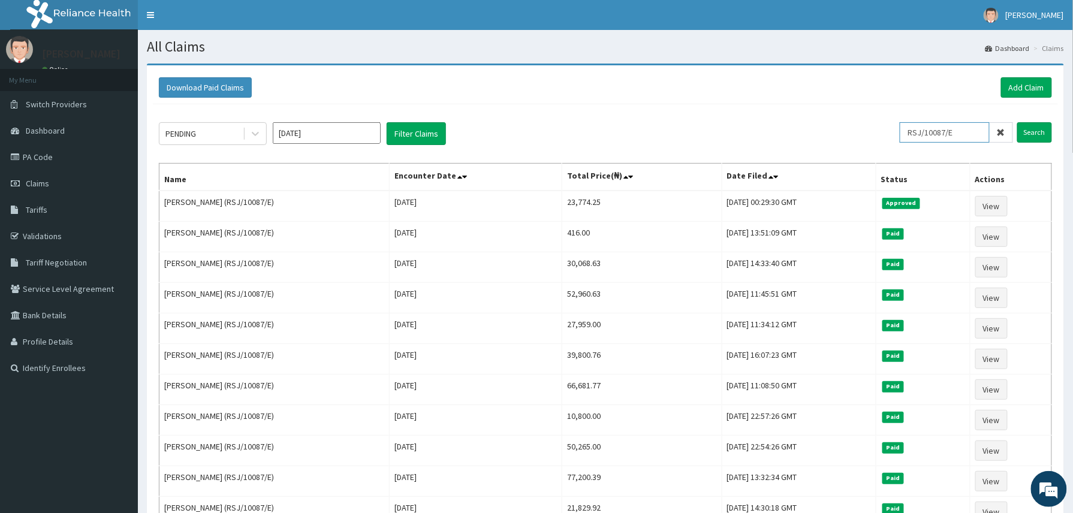
drag, startPoint x: 962, startPoint y: 132, endPoint x: 815, endPoint y: 125, distance: 147.0
click at [815, 125] on div "PENDING Oct 2025 Filter Claims RSJ/10087/E Search" at bounding box center [605, 133] width 893 height 23
paste input "CIL/10051/A"
click at [1017, 122] on input "Search" at bounding box center [1034, 132] width 35 height 20
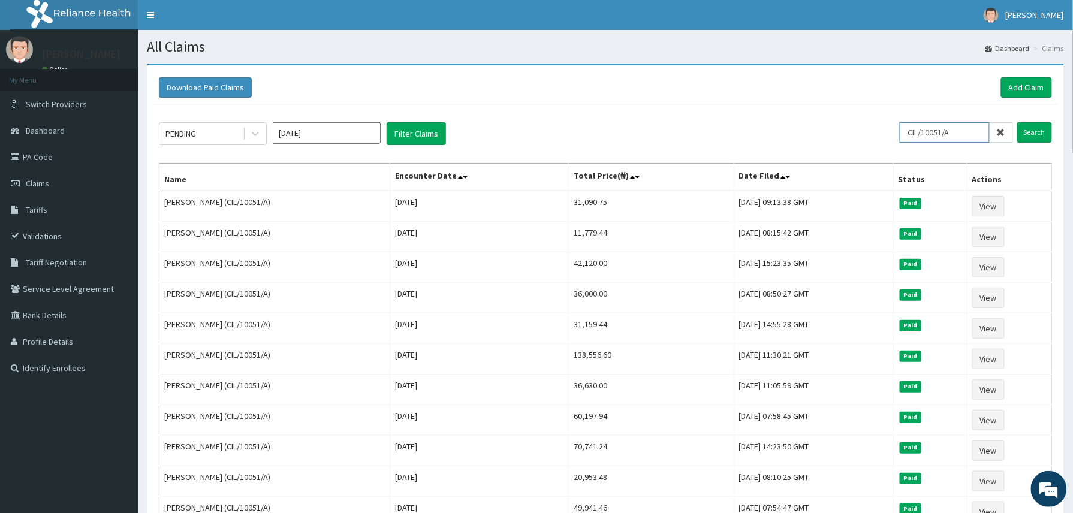
drag, startPoint x: 962, startPoint y: 137, endPoint x: 852, endPoint y: 137, distance: 109.7
click at [852, 137] on div "PENDING Oct 2025 Filter Claims CIL/10051/A Search" at bounding box center [605, 133] width 893 height 23
paste input "ELG/10047"
click at [1017, 122] on input "Search" at bounding box center [1034, 132] width 35 height 20
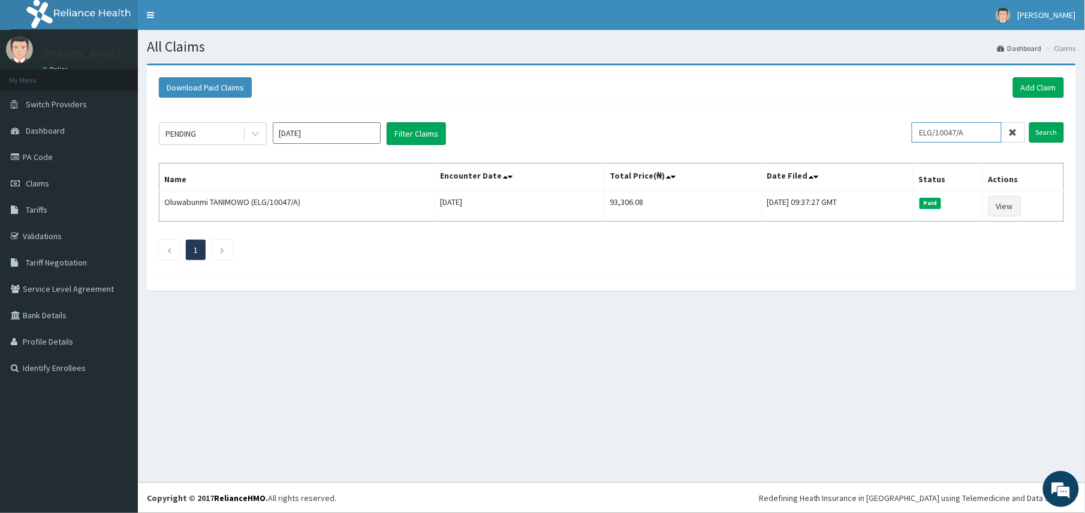
drag, startPoint x: 979, startPoint y: 132, endPoint x: 827, endPoint y: 125, distance: 151.8
click at [827, 125] on div "PENDING Oct 2025 Filter Claims ELG/10047/A Search" at bounding box center [611, 133] width 905 height 23
paste input "REL/10726"
click at [1029, 122] on input "Search" at bounding box center [1046, 132] width 35 height 20
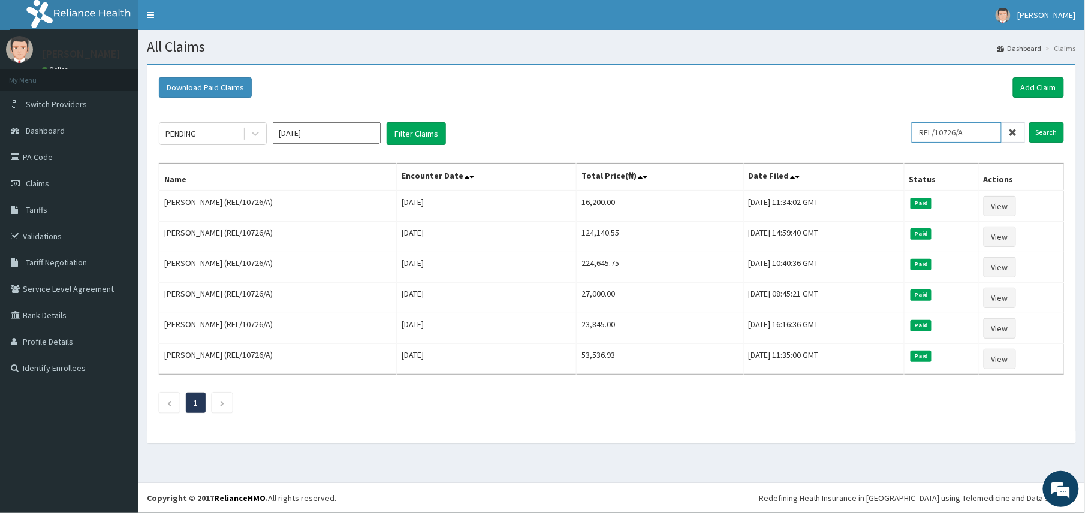
drag, startPoint x: 985, startPoint y: 131, endPoint x: 751, endPoint y: 116, distance: 234.1
click at [751, 116] on div "PENDING Oct 2025 Filter Claims REL/10726/A Search Name Encounter Date Total Pri…" at bounding box center [611, 264] width 917 height 321
drag, startPoint x: 986, startPoint y: 133, endPoint x: 861, endPoint y: 138, distance: 125.3
click at [861, 138] on div "PENDING Oct 2025 Filter Claims REL/10726/A Search" at bounding box center [611, 133] width 905 height 23
paste input "E/10052"
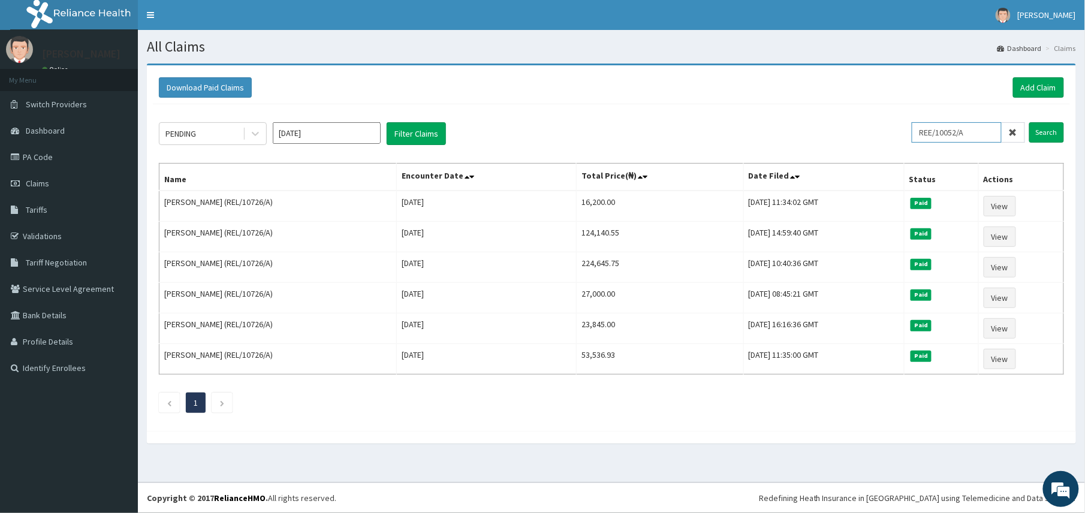
type input "REE/10052/A"
click at [1029, 122] on input "Search" at bounding box center [1046, 132] width 35 height 20
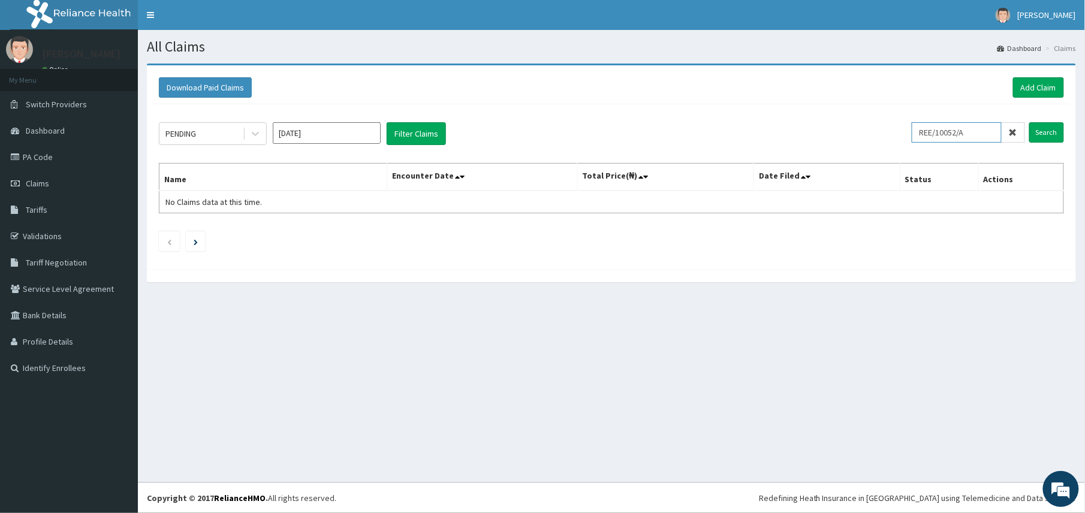
click at [929, 134] on input "REE/10052/A" at bounding box center [956, 132] width 90 height 20
click at [1029, 122] on input "Search" at bounding box center [1046, 132] width 35 height 20
drag, startPoint x: 972, startPoint y: 133, endPoint x: 781, endPoint y: 128, distance: 190.6
click at [781, 128] on div "PENDING Oct 2025 Filter Claims REE/10052/A Search" at bounding box center [611, 133] width 905 height 23
click at [1029, 122] on input "Search" at bounding box center [1046, 132] width 35 height 20
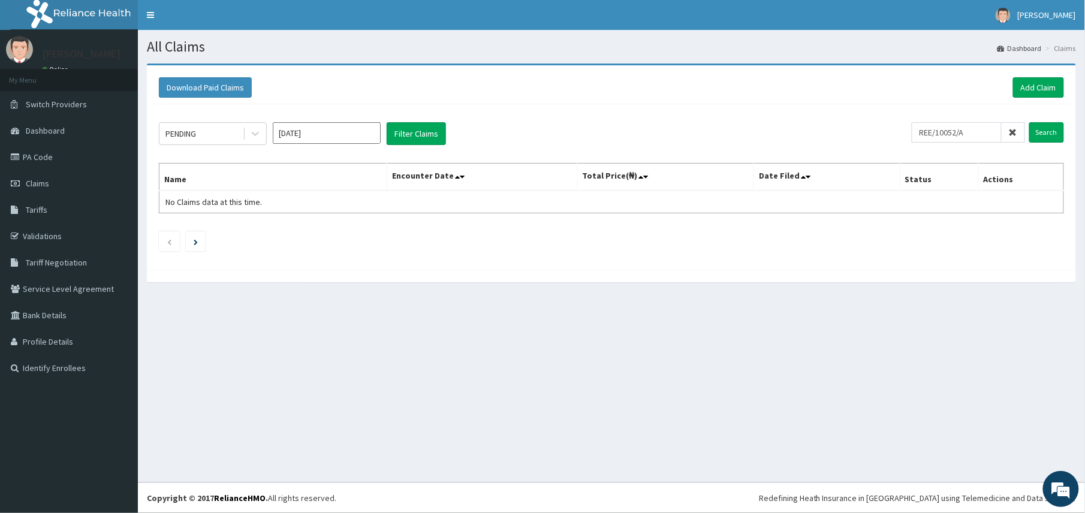
click at [1019, 131] on span at bounding box center [1012, 132] width 23 height 20
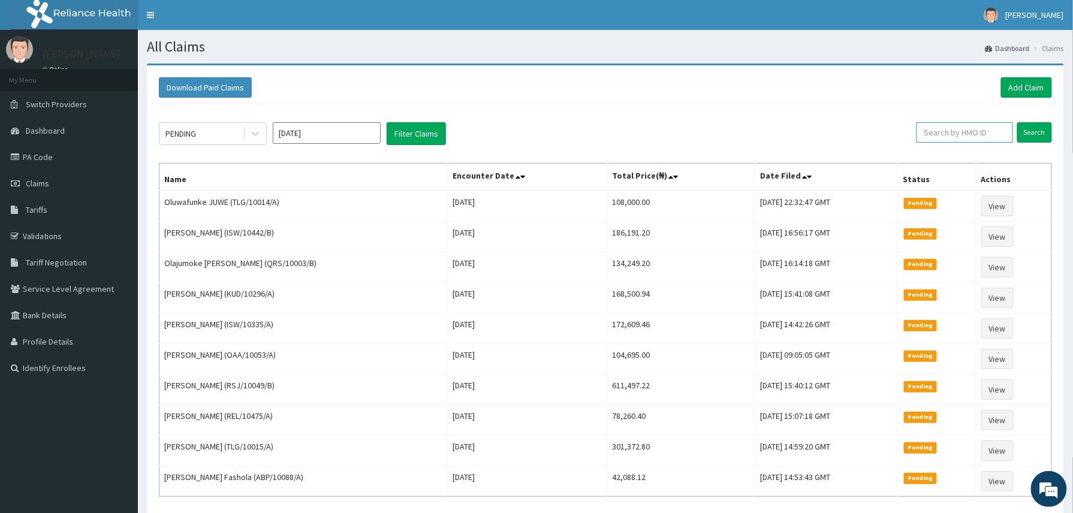
click at [977, 135] on input "text" at bounding box center [964, 132] width 96 height 20
paste input "ABP/10454/A"
click at [1017, 122] on input "Search" at bounding box center [1034, 132] width 35 height 20
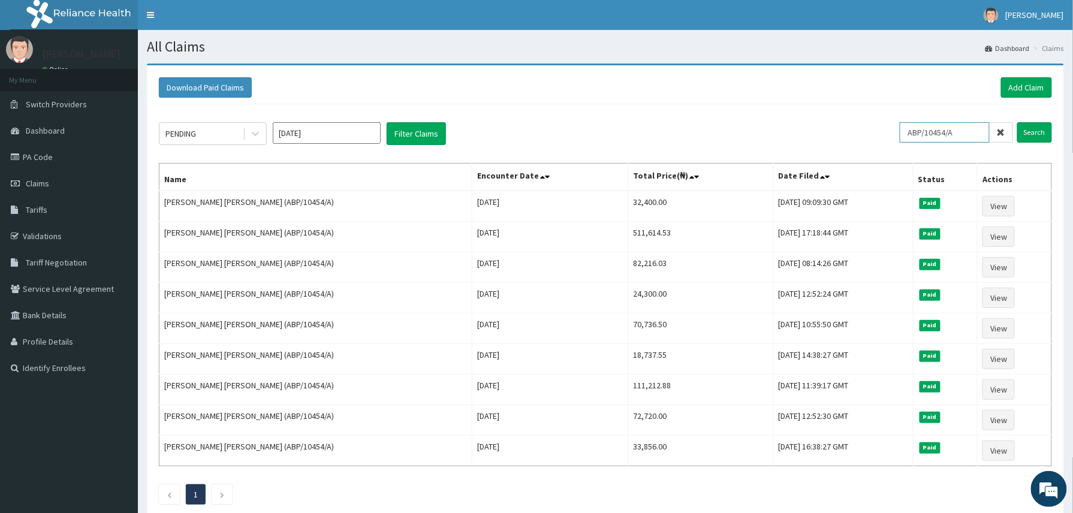
drag, startPoint x: 969, startPoint y: 133, endPoint x: 840, endPoint y: 130, distance: 128.9
click at [840, 130] on div "PENDING Oct 2025 Filter Claims ABP/10454/A Search" at bounding box center [605, 133] width 893 height 23
paste input "SLB/10551"
click at [1017, 122] on input "Search" at bounding box center [1034, 132] width 35 height 20
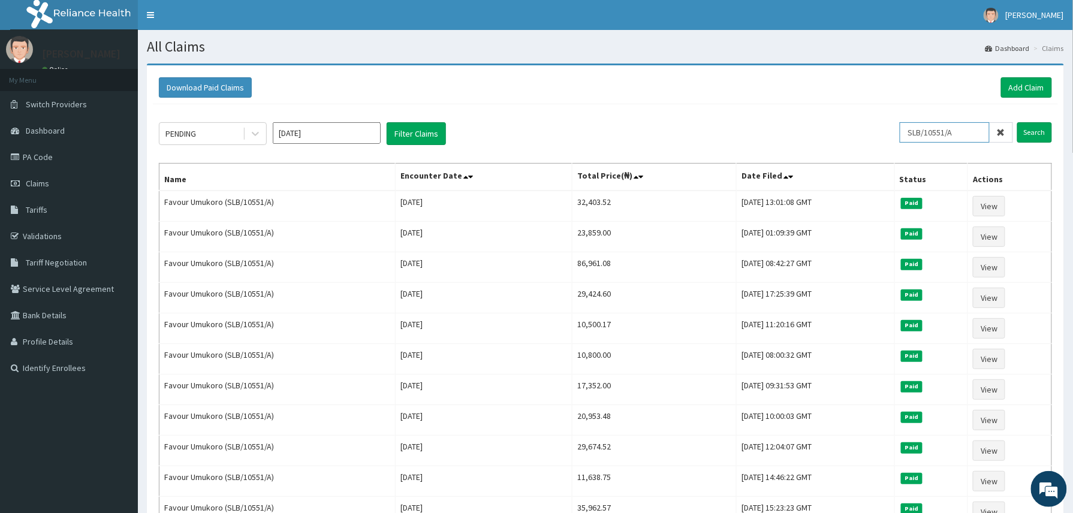
drag, startPoint x: 971, startPoint y: 133, endPoint x: 698, endPoint y: 132, distance: 272.6
click at [698, 132] on div "PENDING Oct 2025 Filter Claims SLB/10551/A Search" at bounding box center [605, 133] width 893 height 23
click at [1017, 122] on input "Search" at bounding box center [1034, 132] width 35 height 20
drag, startPoint x: 964, startPoint y: 130, endPoint x: 696, endPoint y: 110, distance: 269.2
click at [696, 110] on div "PENDING Oct 2025 Filter Claims SLB/10551/A Search Name Encounter Date Total Pri…" at bounding box center [605, 340] width 905 height 473
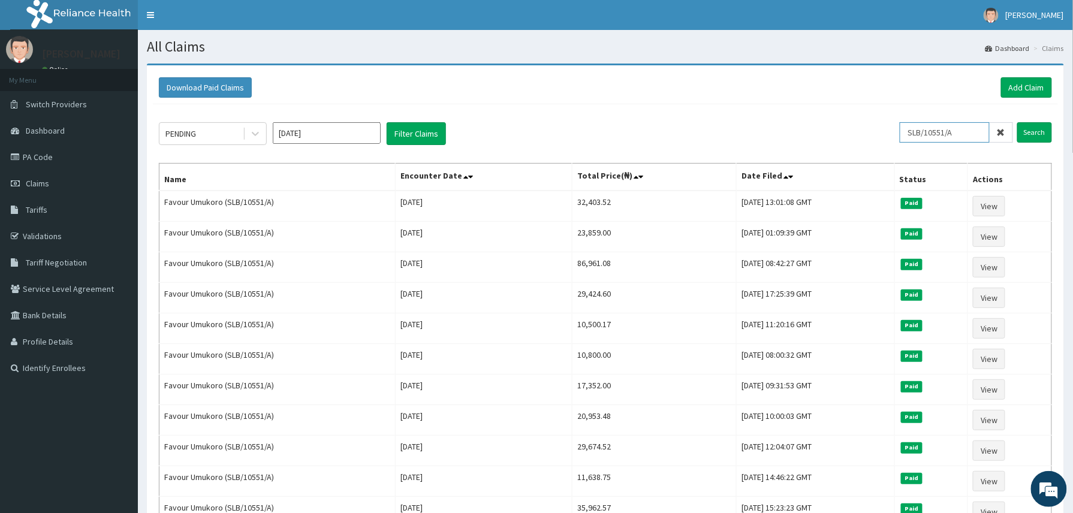
paste input "ISW/10589"
click at [1017, 122] on input "Search" at bounding box center [1034, 132] width 35 height 20
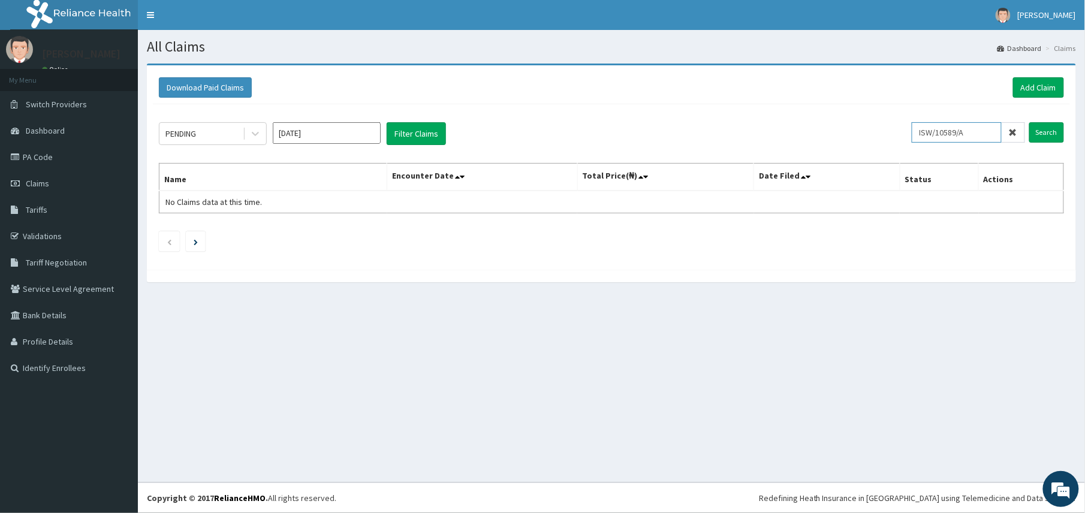
click at [929, 132] on input "ISW/10589/A" at bounding box center [956, 132] width 90 height 20
click at [1029, 122] on input "Search" at bounding box center [1046, 132] width 35 height 20
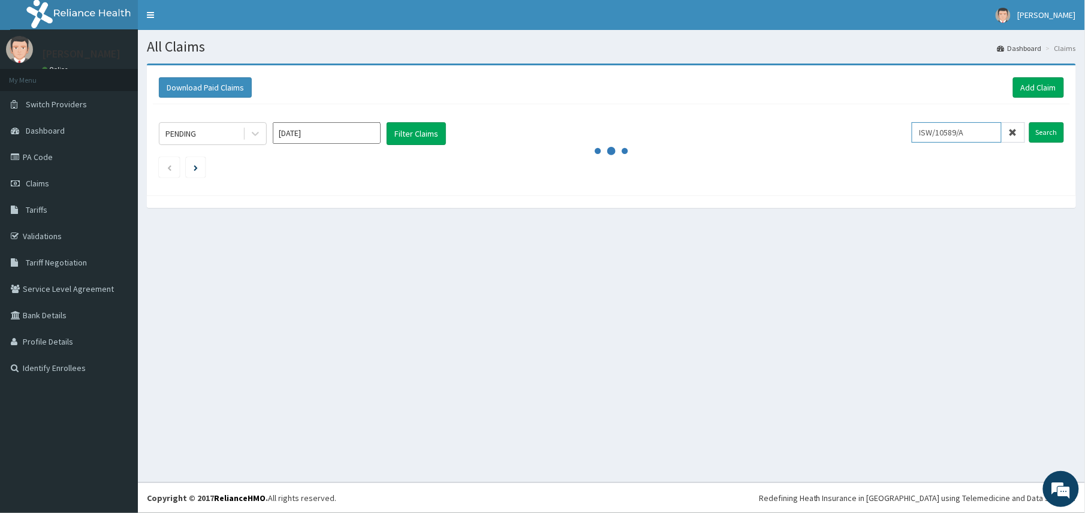
click at [1029, 122] on input "Search" at bounding box center [1046, 132] width 35 height 20
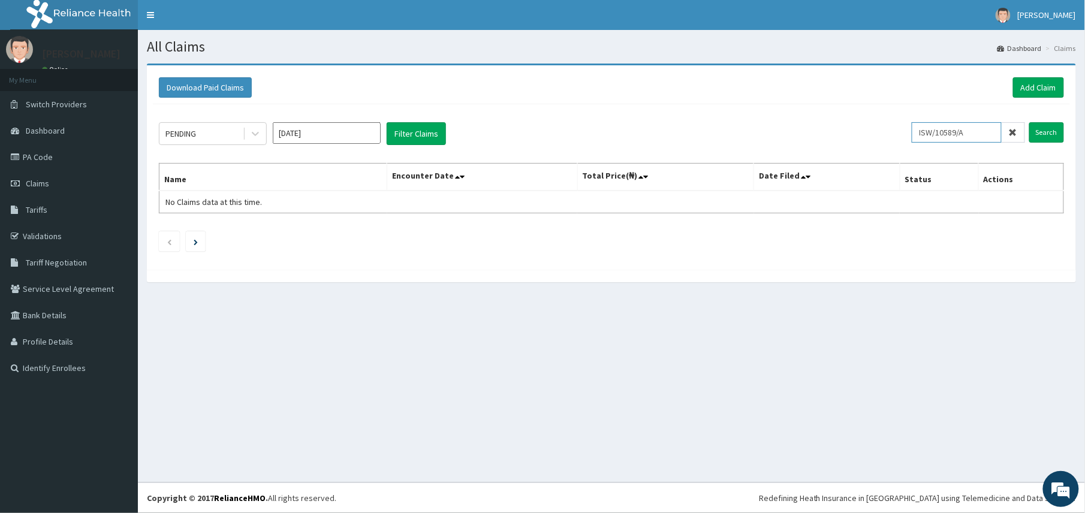
click at [1029, 122] on input "Search" at bounding box center [1046, 132] width 35 height 20
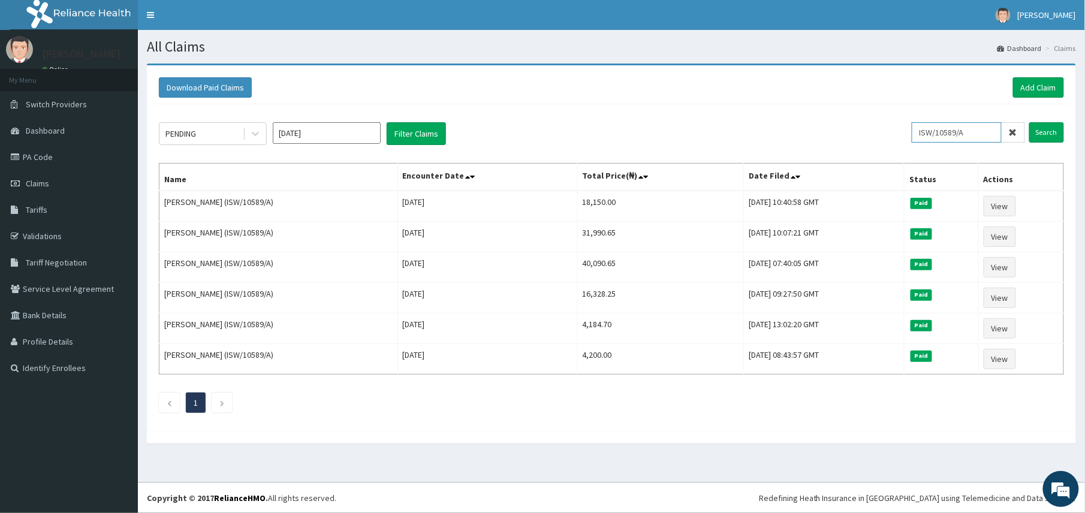
drag, startPoint x: 983, startPoint y: 125, endPoint x: 757, endPoint y: 161, distance: 228.7
click at [757, 161] on div "PENDING Oct 2025 Filter Claims ISW/10589/A Search Name Encounter Date Total Pri…" at bounding box center [611, 264] width 917 height 321
paste input "422/C"
click at [1029, 122] on input "Search" at bounding box center [1046, 132] width 35 height 20
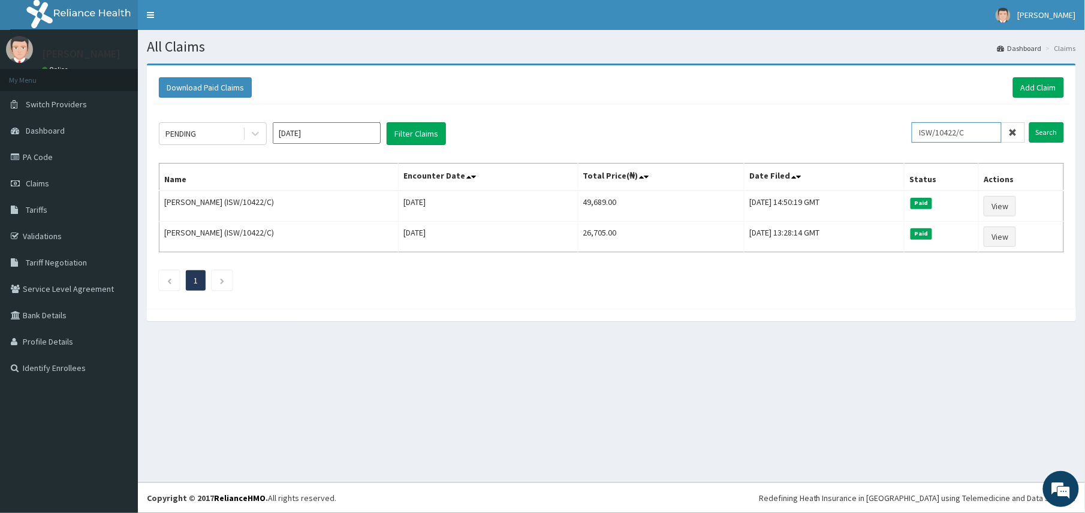
drag, startPoint x: 981, startPoint y: 135, endPoint x: 840, endPoint y: 144, distance: 141.7
click at [840, 144] on div "PENDING Oct 2025 Filter Claims ISW/10422/C Search" at bounding box center [611, 133] width 905 height 23
paste input "SBL/10419/A"
click at [1029, 122] on input "Search" at bounding box center [1046, 132] width 35 height 20
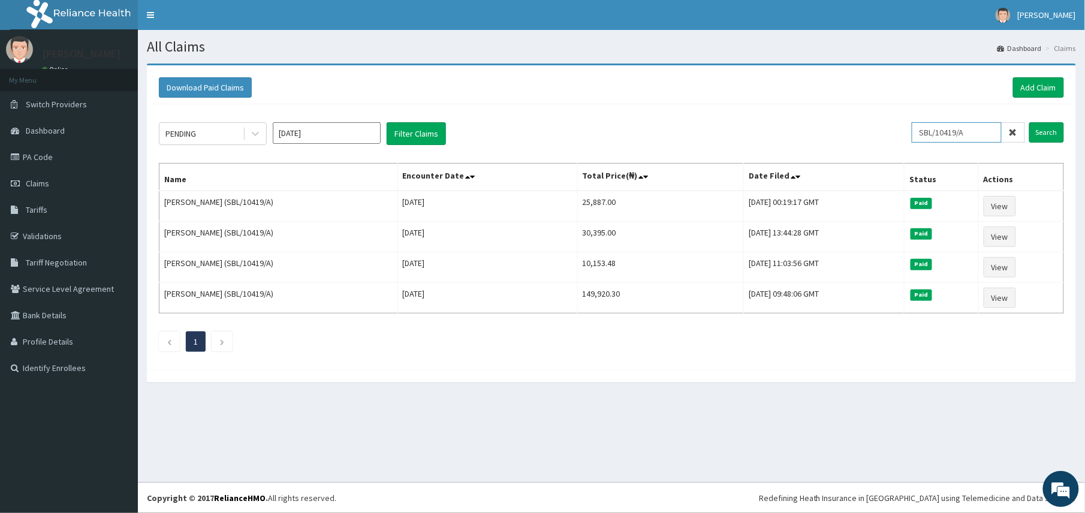
drag, startPoint x: 981, startPoint y: 132, endPoint x: 754, endPoint y: 125, distance: 227.8
click at [754, 125] on div "PENDING Oct 2025 Filter Claims SBL/10419/A Search" at bounding box center [611, 133] width 905 height 23
paste input "PPY/10216"
type input "PPY/10216/A"
click at [1029, 122] on input "Search" at bounding box center [1046, 132] width 35 height 20
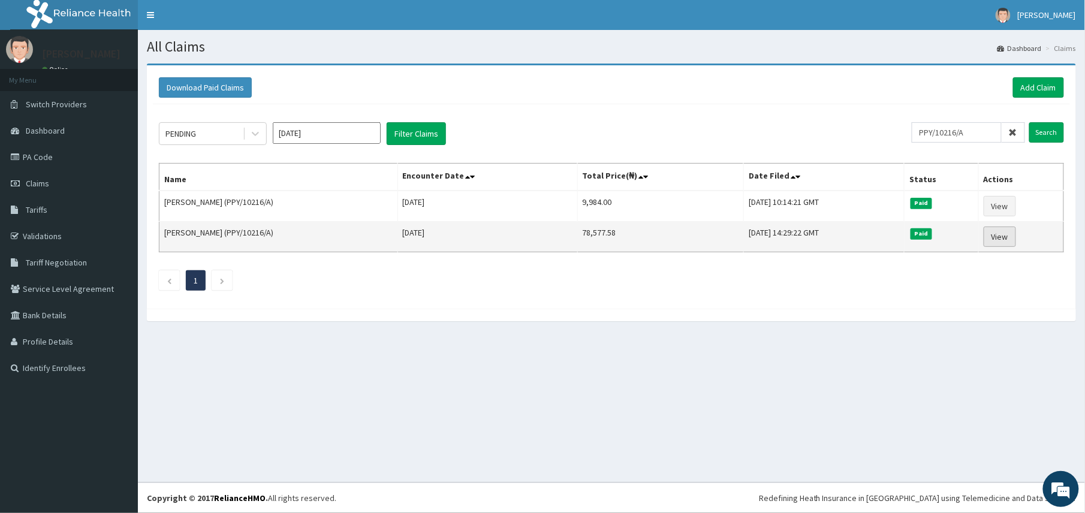
click at [1002, 247] on link "View" at bounding box center [999, 236] width 32 height 20
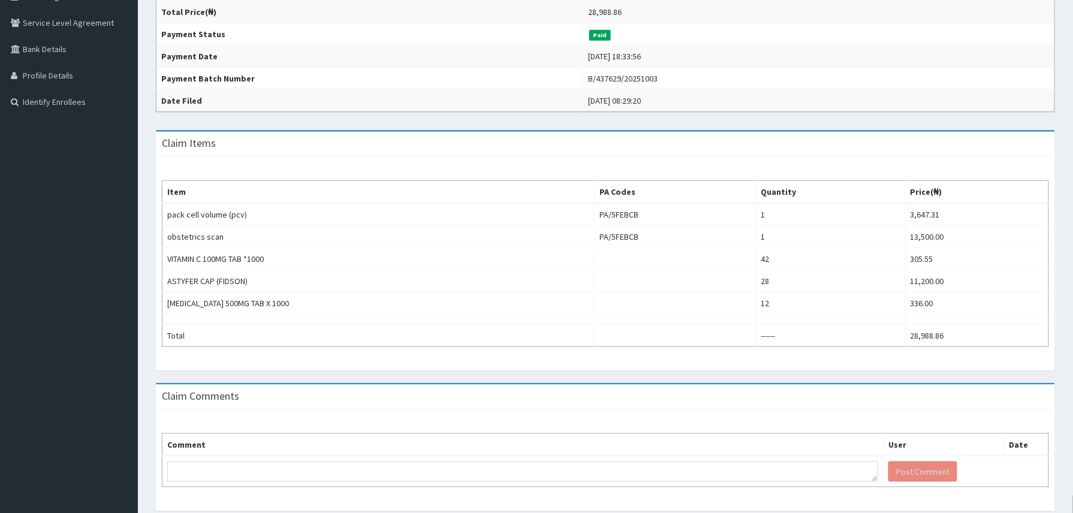
scroll to position [267, 0]
click at [545, 221] on td "pack cell volume (pcv)" at bounding box center [378, 214] width 432 height 23
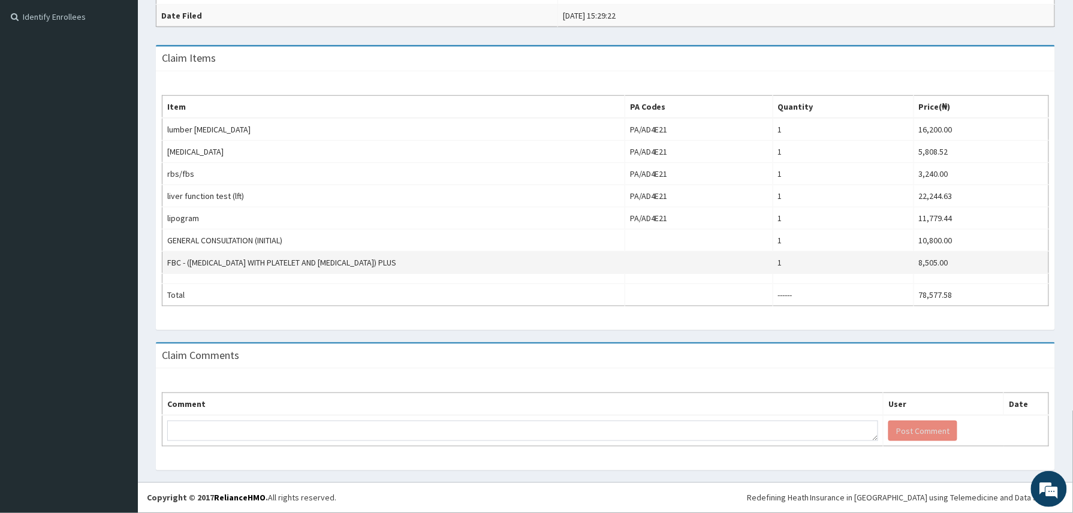
click at [222, 264] on td "FBC - ([MEDICAL_DATA] WITH PLATELET AND [MEDICAL_DATA]) PLUS" at bounding box center [393, 263] width 463 height 22
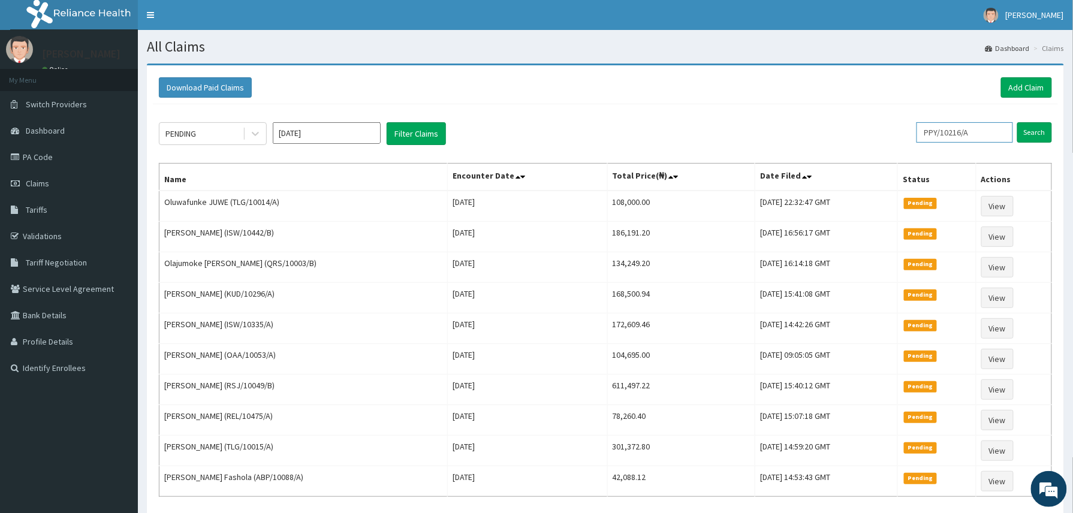
drag, startPoint x: 1001, startPoint y: 127, endPoint x: 763, endPoint y: 99, distance: 239.5
click at [763, 99] on div "Download Paid Claims Add Claim × Note you can only download claims within a max…" at bounding box center [605, 309] width 917 height 488
paste input "UAC/10001"
click at [1017, 122] on input "Search" at bounding box center [1034, 132] width 35 height 20
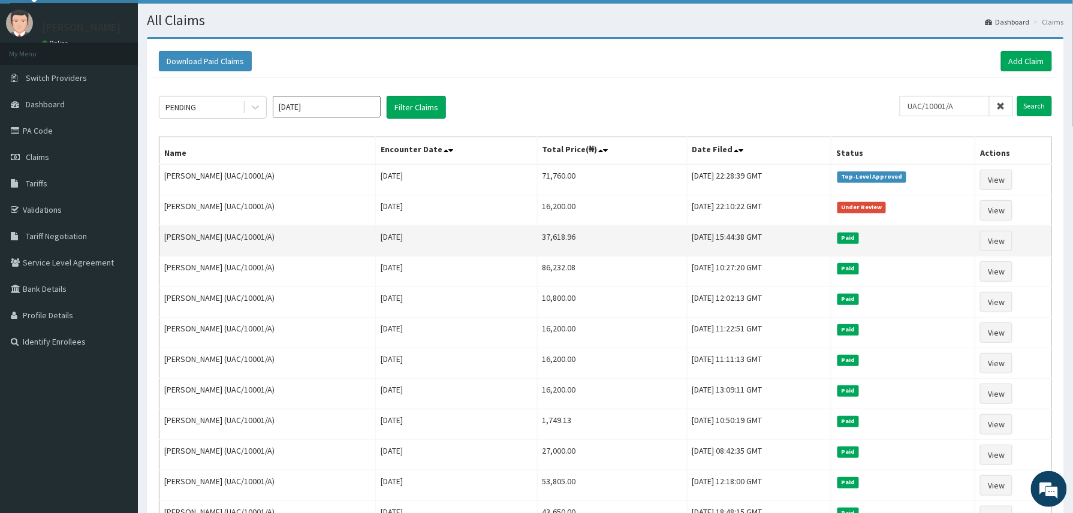
scroll to position [23, 0]
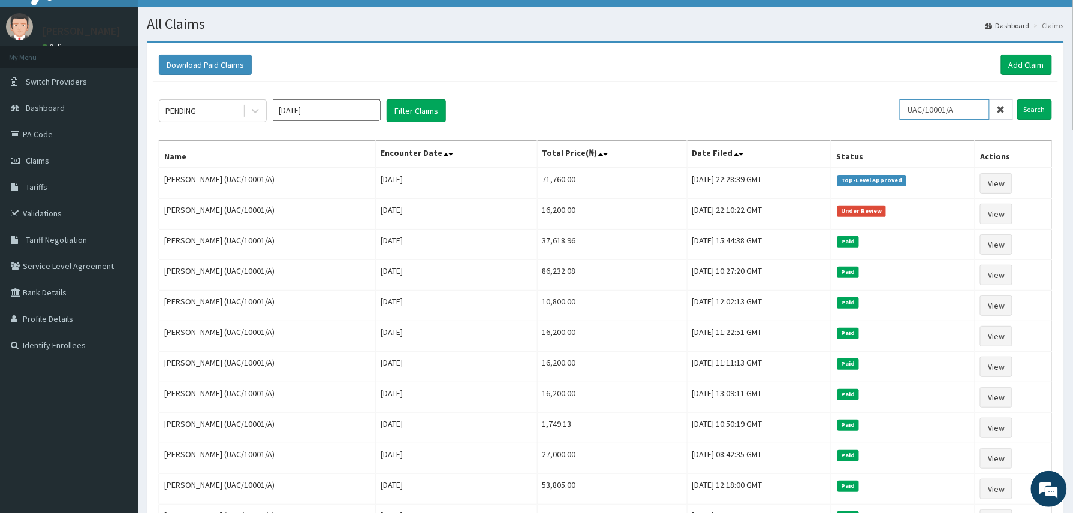
drag, startPoint x: 966, startPoint y: 114, endPoint x: 779, endPoint y: 105, distance: 187.1
click at [779, 105] on div "PENDING Oct 2025 Filter Claims UAC/10001/A Search" at bounding box center [605, 110] width 893 height 23
paste input "ABP/10364"
click at [1017, 99] on input "Search" at bounding box center [1034, 109] width 35 height 20
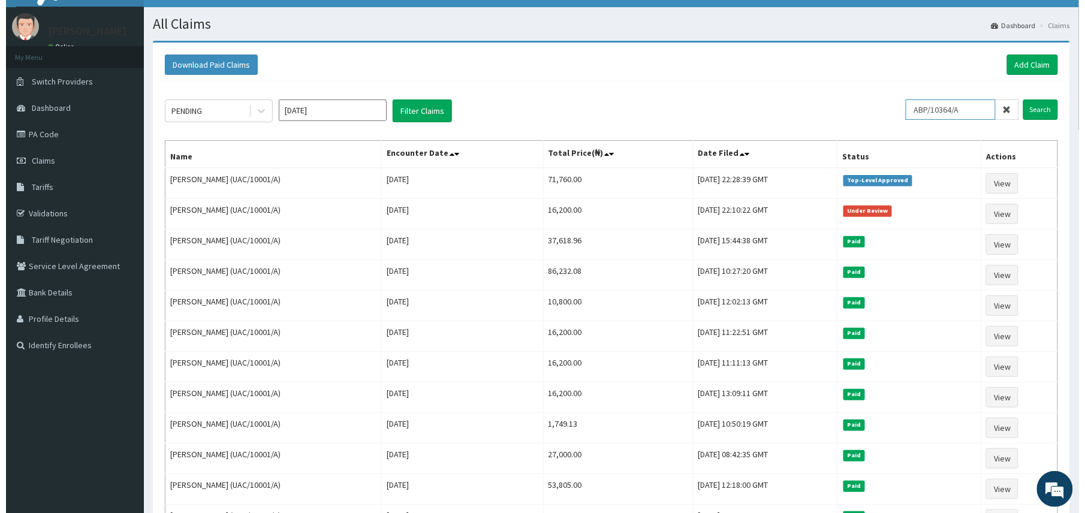
scroll to position [0, 0]
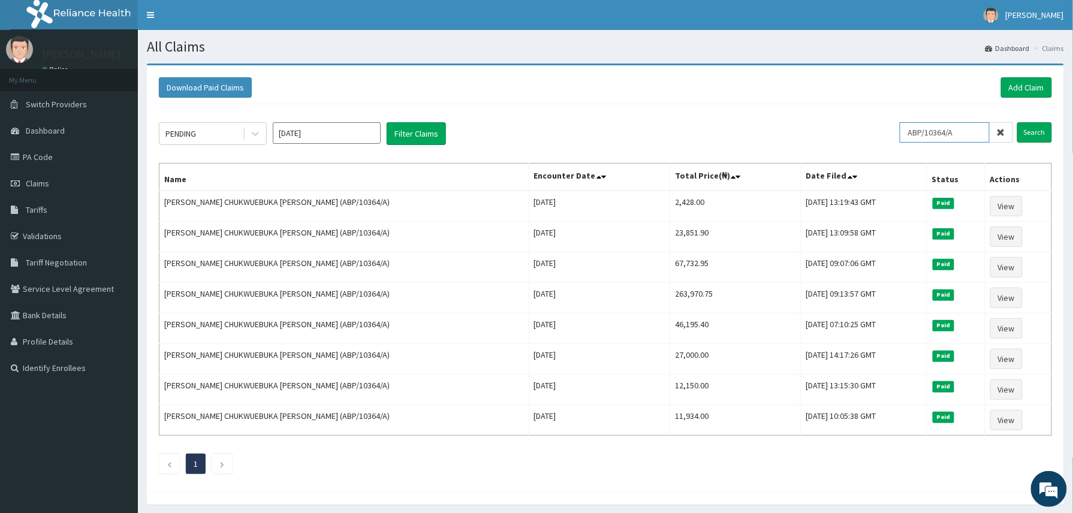
drag, startPoint x: 971, startPoint y: 135, endPoint x: 745, endPoint y: 154, distance: 226.1
click at [745, 154] on div "PENDING Oct 2025 Filter Claims ABP/10364/A Search Name Encounter Date Total Pri…" at bounding box center [605, 295] width 905 height 382
paste input "MHN/10015/B"
click at [1017, 122] on input "Search" at bounding box center [1034, 132] width 35 height 20
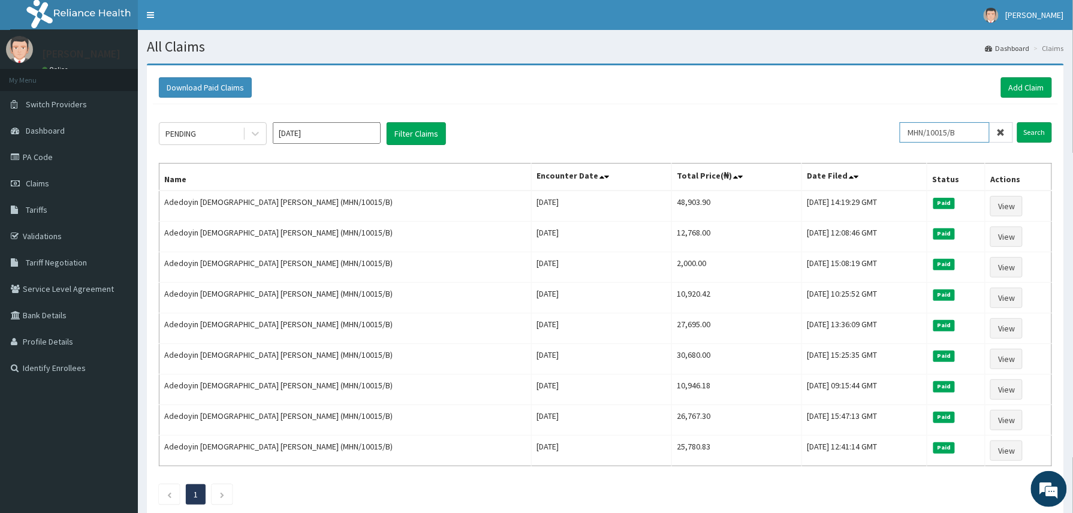
drag, startPoint x: 981, startPoint y: 126, endPoint x: 721, endPoint y: 126, distance: 259.4
click at [721, 126] on div "PENDING Oct 2025 Filter Claims MHN/10015/B Search" at bounding box center [605, 133] width 893 height 23
paste input "AIT/10051/A"
click at [1017, 122] on input "Search" at bounding box center [1034, 132] width 35 height 20
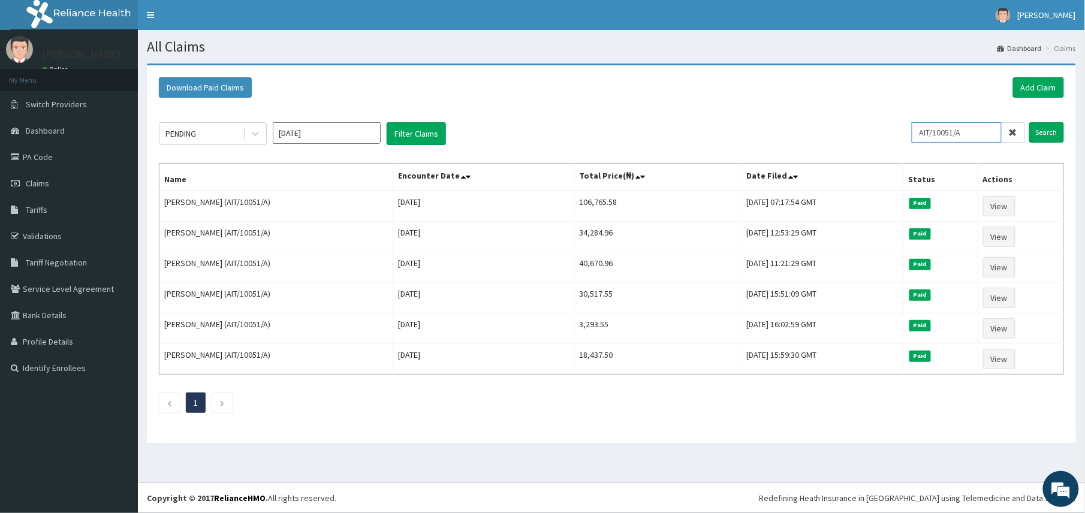
drag, startPoint x: 971, startPoint y: 126, endPoint x: 820, endPoint y: 118, distance: 151.2
click at [820, 118] on div "PENDING Oct 2025 Filter Claims AIT/10051/A Search Name Encounter Date Total Pri…" at bounding box center [611, 264] width 917 height 321
paste input "D"
click at [1029, 122] on input "Search" at bounding box center [1046, 132] width 35 height 20
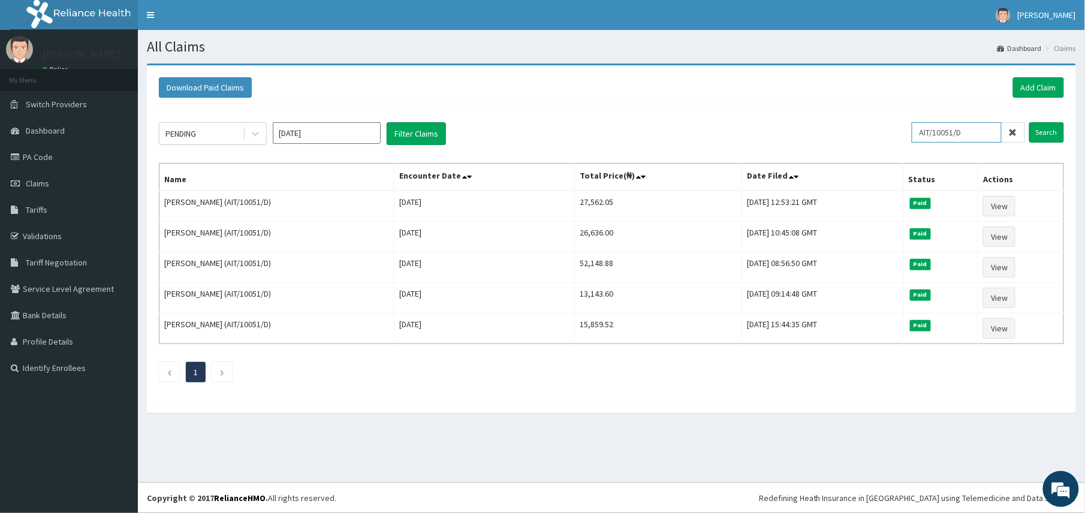
drag, startPoint x: 973, startPoint y: 132, endPoint x: 773, endPoint y: 147, distance: 200.7
click at [773, 147] on div "PENDING Oct 2025 Filter Claims AIT/10051/D Search Name Encounter Date Total Pri…" at bounding box center [611, 249] width 917 height 290
paste input "IEI/10060/C"
click at [1029, 122] on input "Search" at bounding box center [1046, 132] width 35 height 20
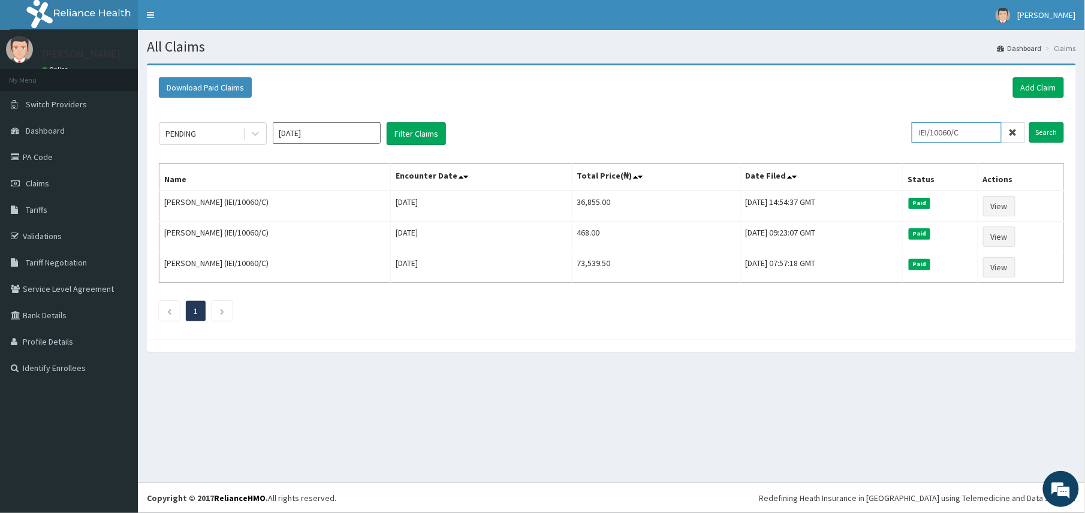
drag, startPoint x: 976, startPoint y: 139, endPoint x: 741, endPoint y: 125, distance: 235.9
click at [741, 125] on div "PENDING Oct 2025 Filter Claims IEI/10060/C Search" at bounding box center [611, 133] width 905 height 23
paste input "MHN/10015/D"
click at [1029, 122] on input "Search" at bounding box center [1046, 132] width 35 height 20
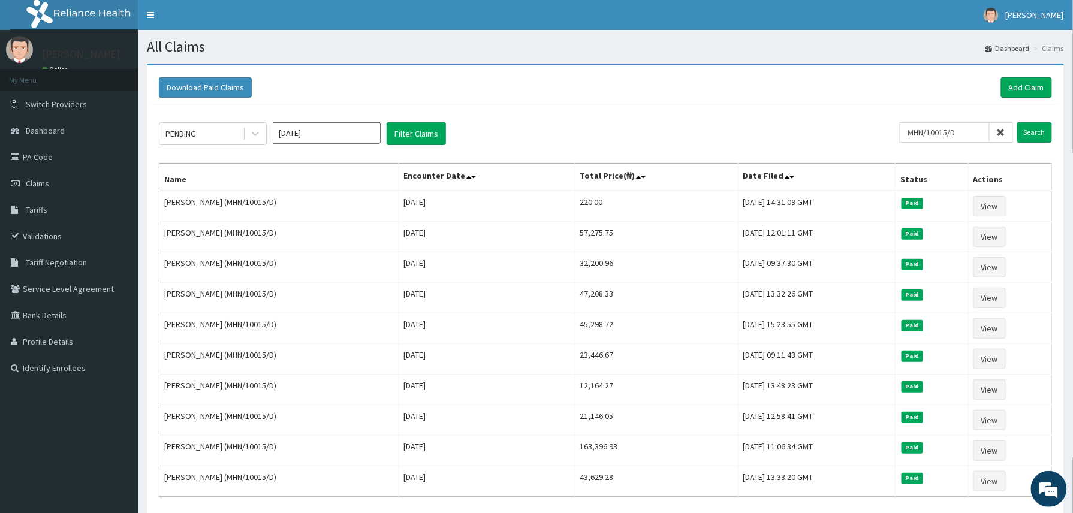
click at [691, 110] on div "PENDING Oct 2025 Filter Claims MHN/10015/D Search Name Encounter Date Total Pri…" at bounding box center [605, 325] width 905 height 443
drag, startPoint x: 969, startPoint y: 133, endPoint x: 698, endPoint y: 132, distance: 271.4
click at [698, 132] on div "PENDING Oct 2025 Filter Claims MHN/10015/D Search" at bounding box center [605, 133] width 893 height 23
paste input "A"
type input "MHN/10015/A"
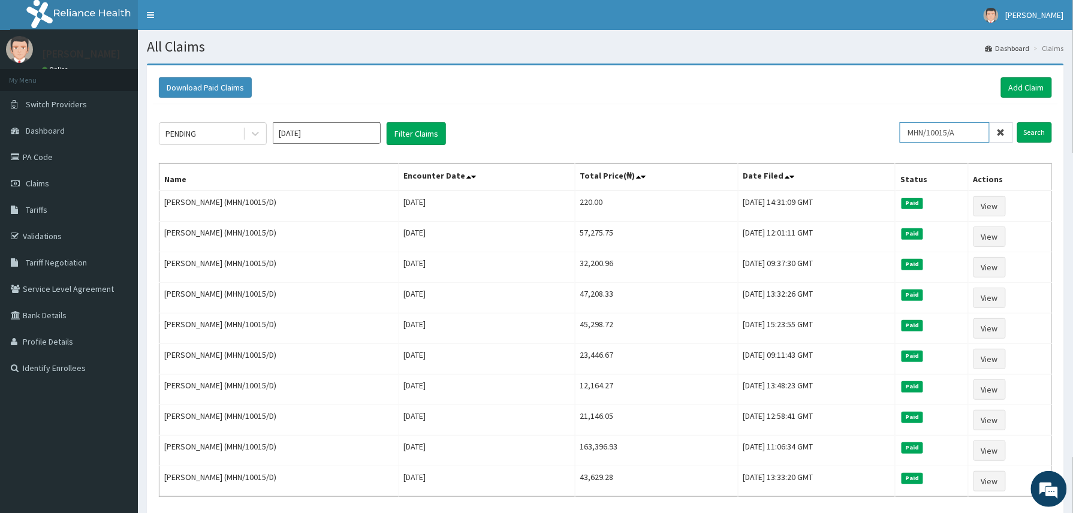
click at [1017, 122] on input "Search" at bounding box center [1034, 132] width 35 height 20
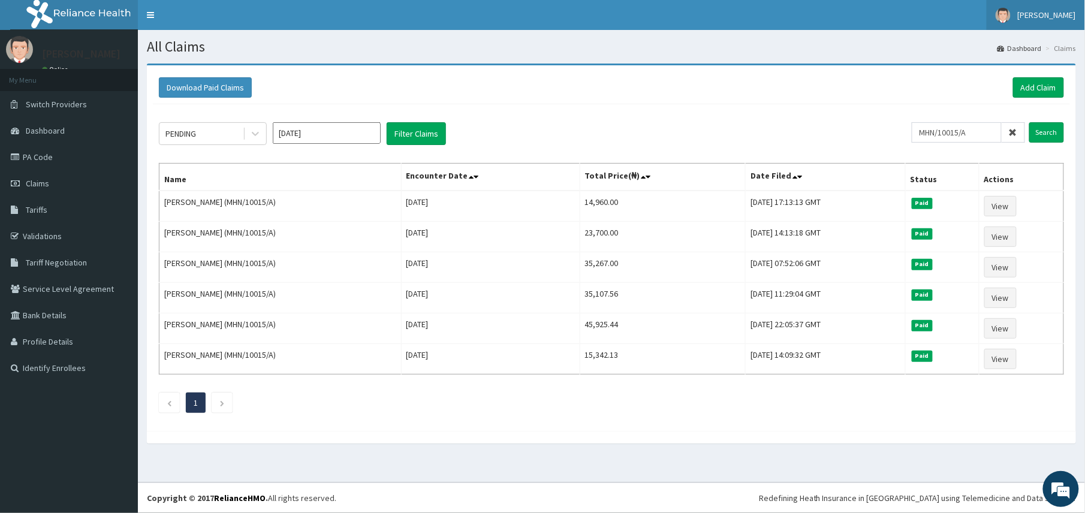
click at [1029, 10] on span "ADEBAYO OGUNBEKUN" at bounding box center [1046, 15] width 58 height 11
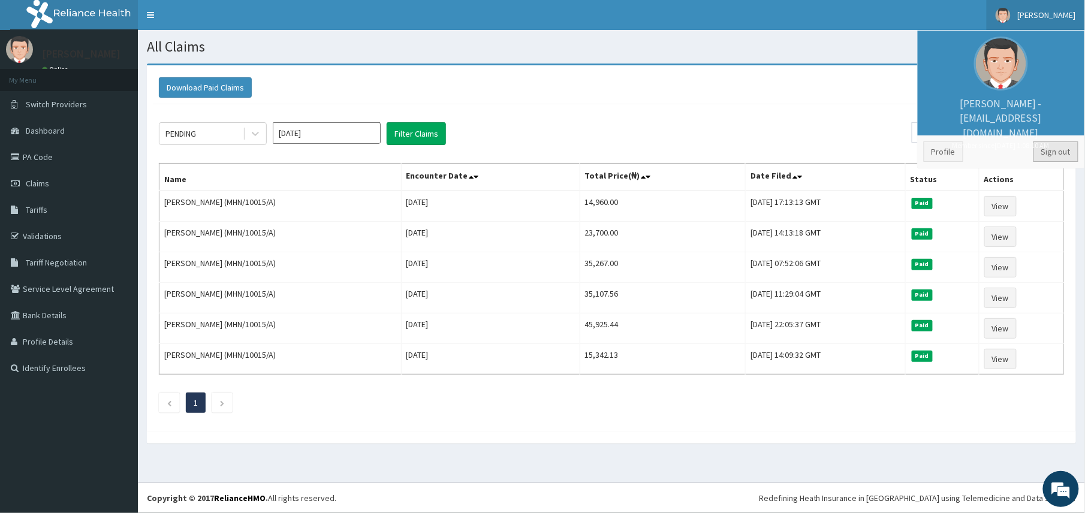
click at [1059, 154] on link "Sign out" at bounding box center [1055, 151] width 45 height 20
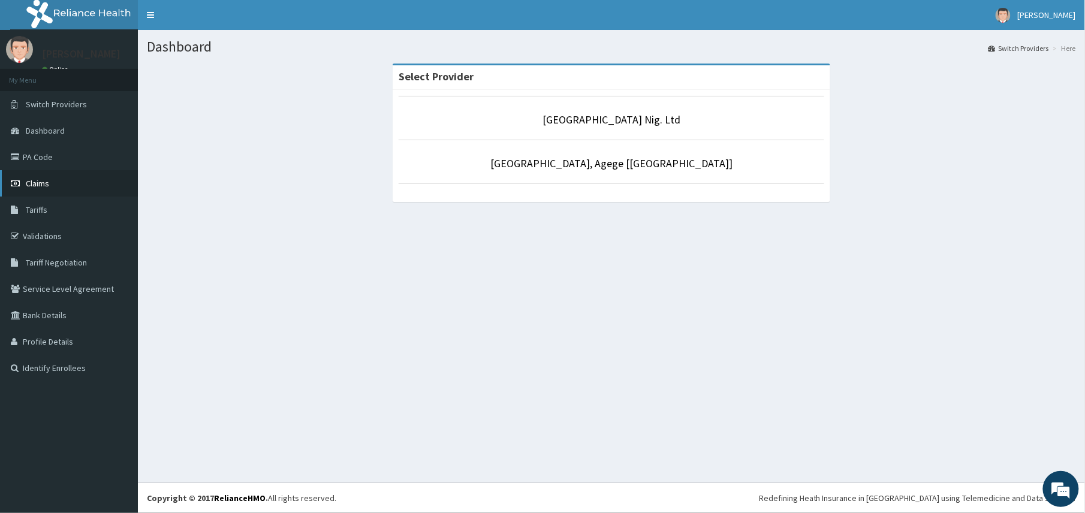
click at [32, 178] on span "Claims" at bounding box center [37, 183] width 23 height 11
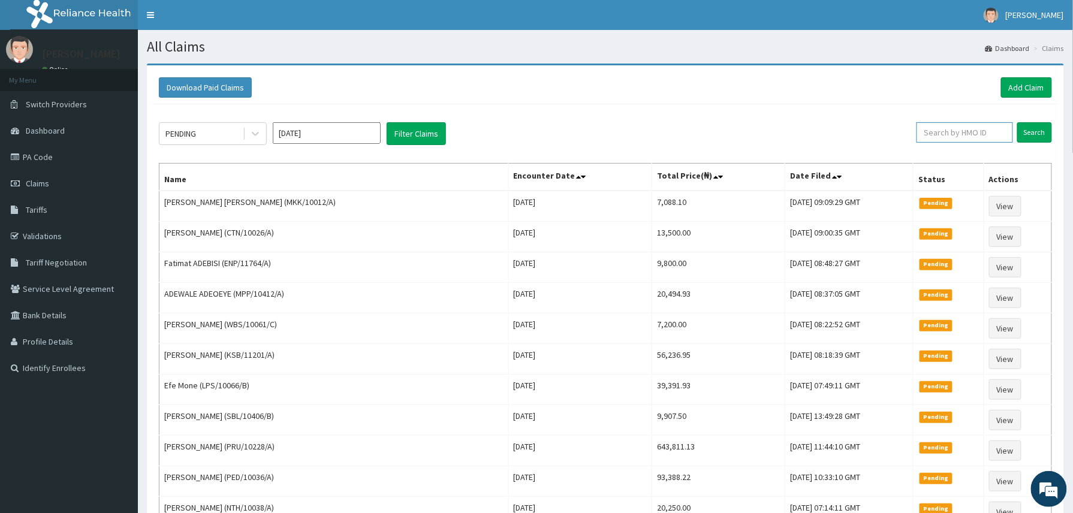
click at [938, 132] on input "text" at bounding box center [964, 132] width 96 height 20
paste input "TLT/10051/A"
type input "TLT/10051/A"
click at [1017, 122] on input "Search" at bounding box center [1034, 132] width 35 height 20
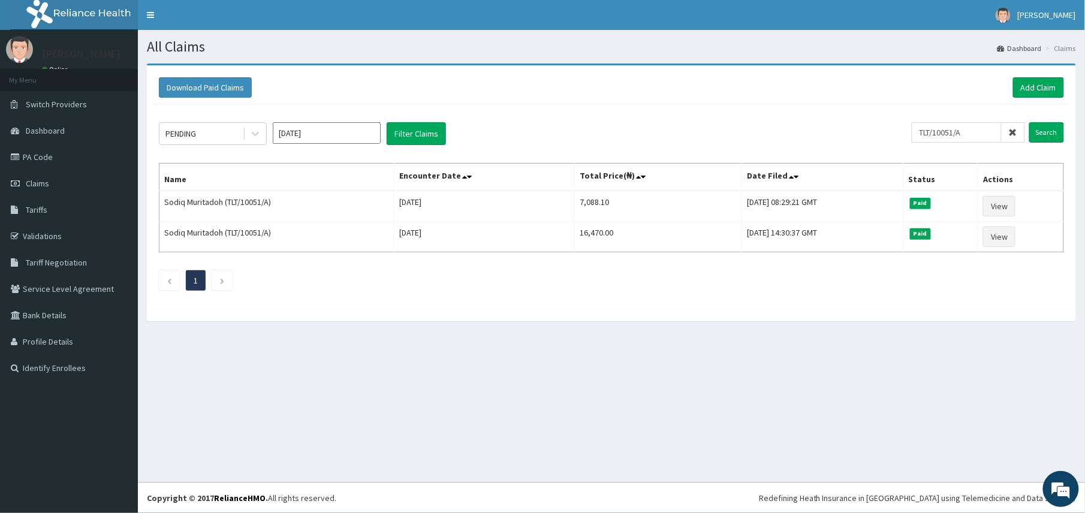
click at [772, 348] on div "All Claims Dashboard Claims Download Paid Claims Add Claim × Note you can only …" at bounding box center [611, 256] width 947 height 452
